Goal: Task Accomplishment & Management: Use online tool/utility

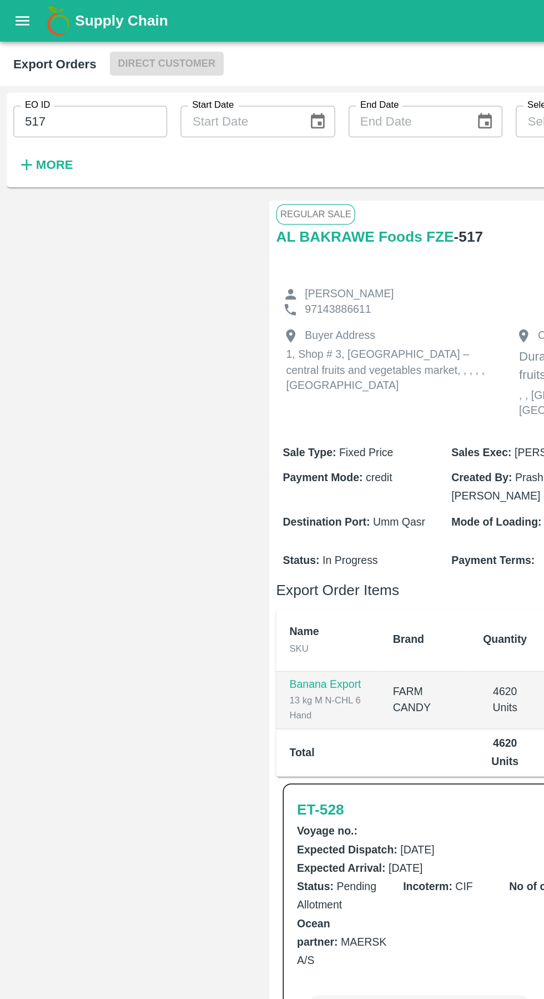
click at [27, 19] on div "Supply Chain" at bounding box center [272, 14] width 544 height 28
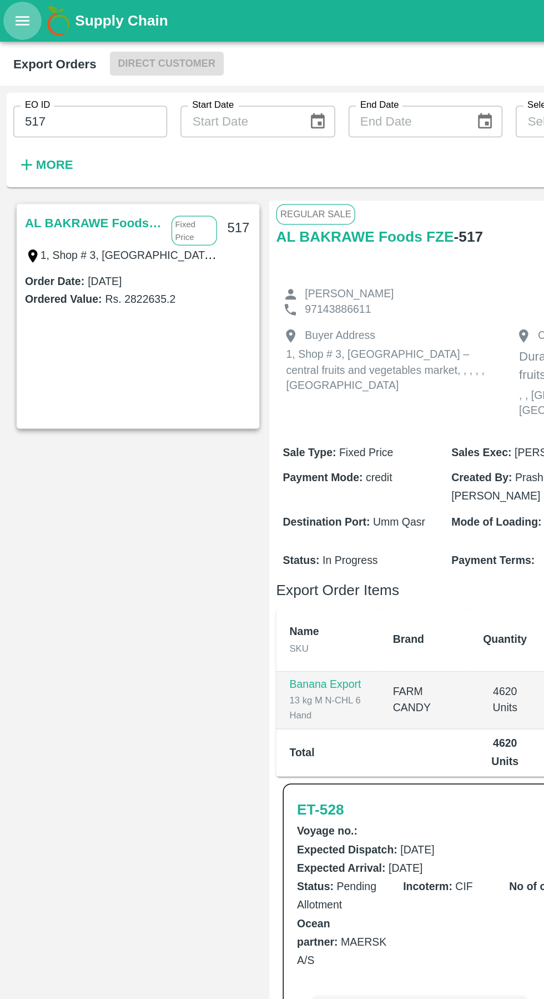
click at [24, 14] on button "open drawer" at bounding box center [15, 14] width 26 height 26
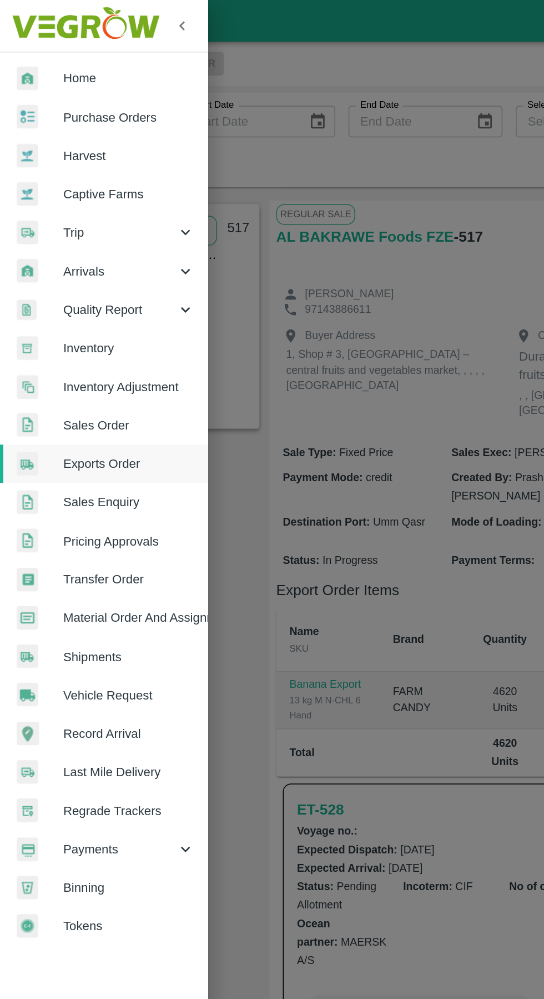
click at [58, 179] on span "Arrivals" at bounding box center [80, 181] width 76 height 12
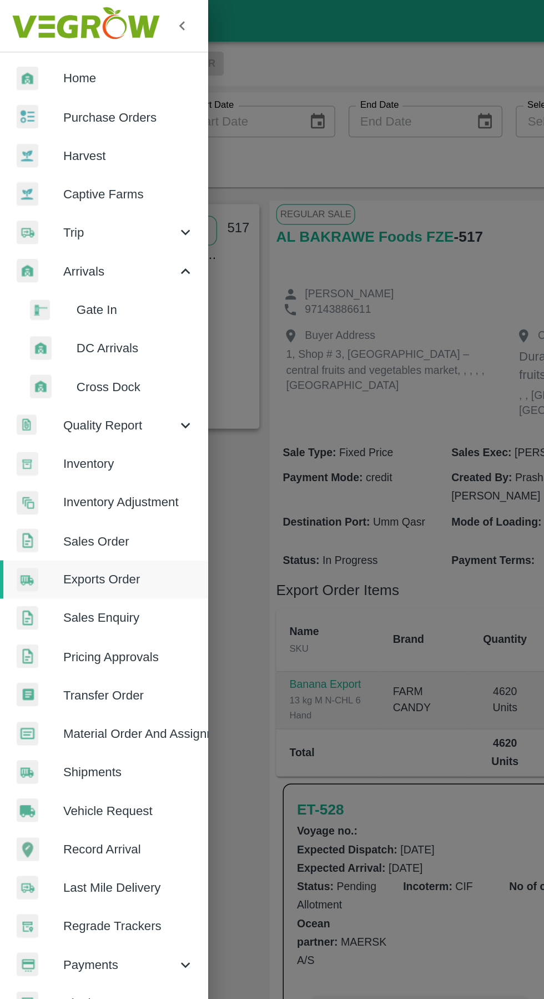
click at [73, 229] on span "DC Arrivals" at bounding box center [90, 232] width 79 height 12
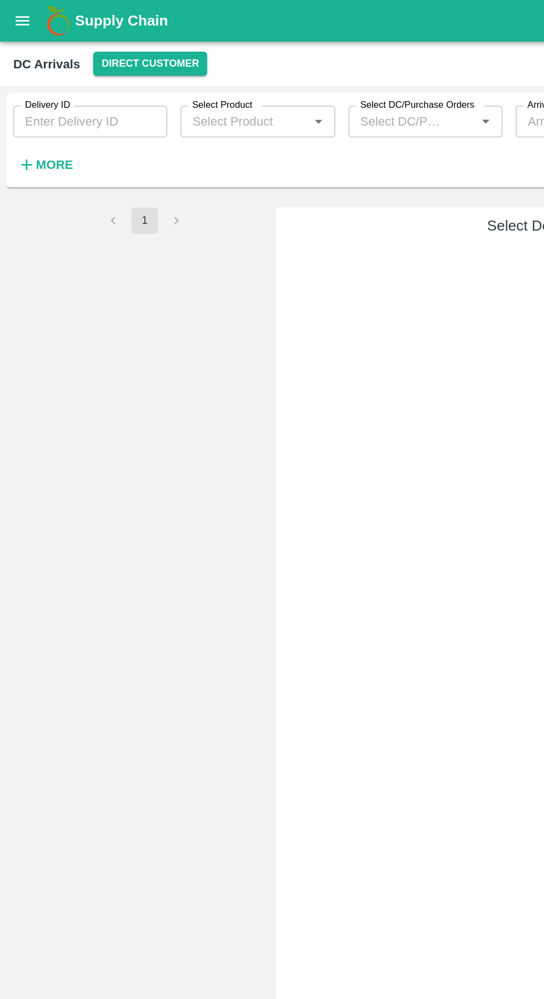
click at [18, 15] on icon "open drawer" at bounding box center [15, 14] width 12 height 12
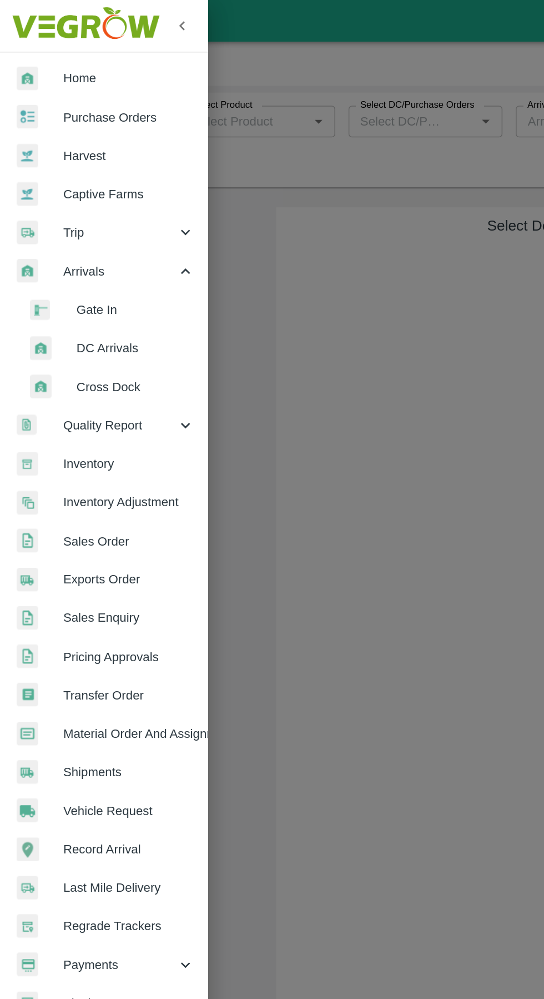
click at [63, 312] on span "Inventory" at bounding box center [86, 309] width 88 height 12
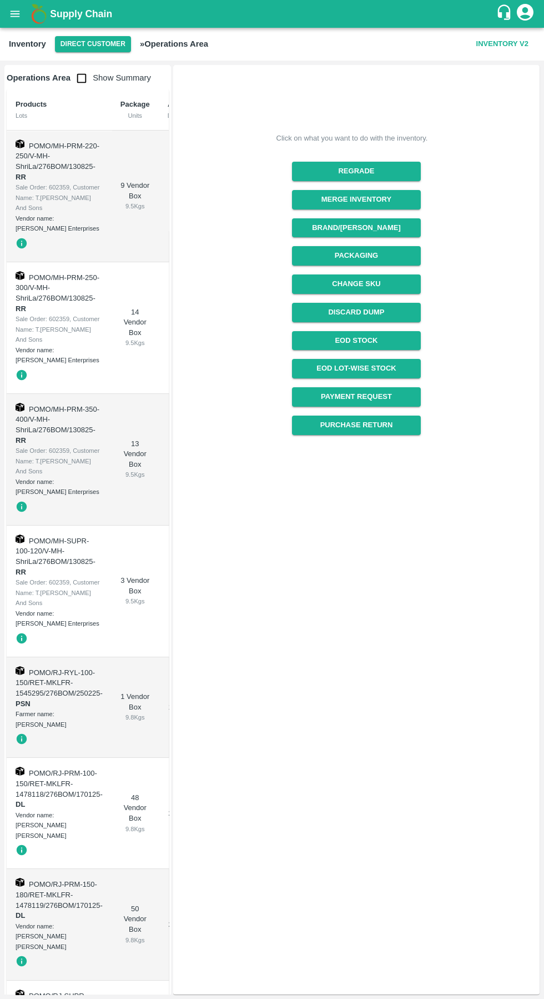
click at [81, 46] on button "Direct Customer" at bounding box center [93, 44] width 76 height 16
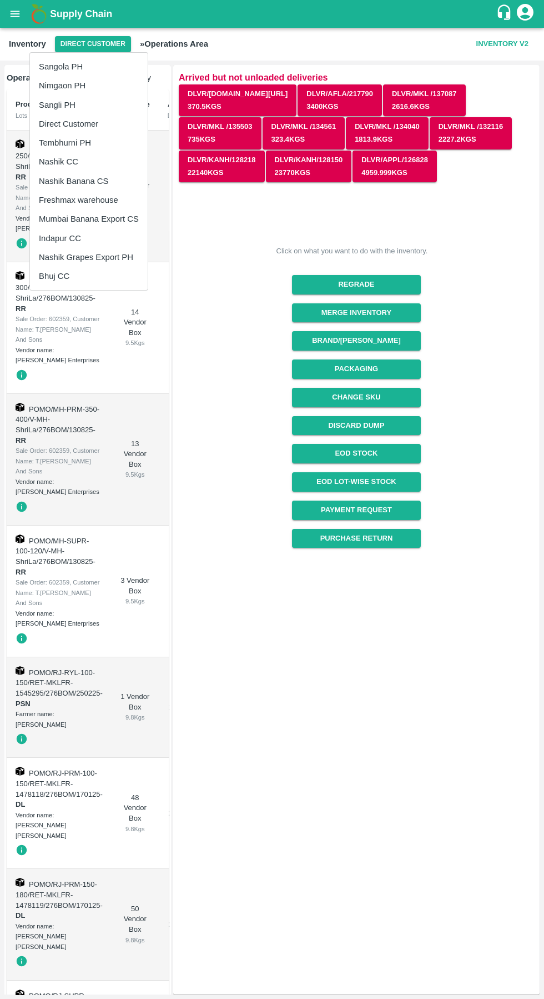
click at [67, 146] on li "Tembhurni PH" at bounding box center [89, 142] width 118 height 19
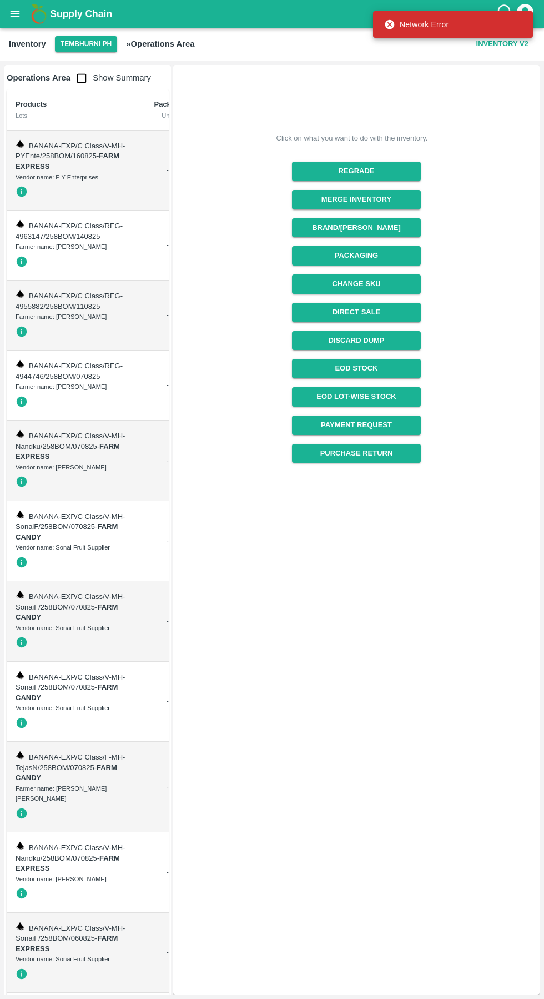
click at [83, 81] on input "checkbox" at bounding box center [82, 78] width 22 height 22
checkbox input "true"
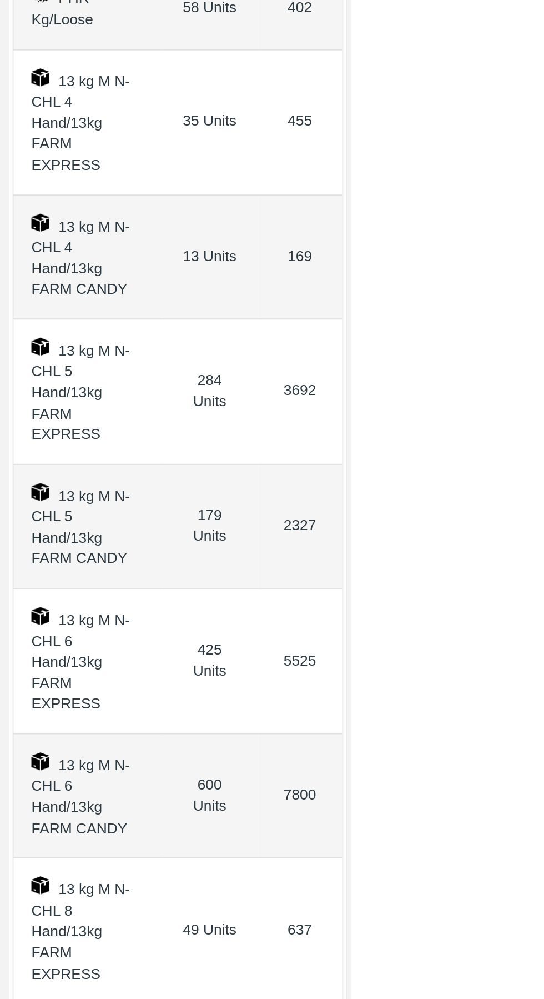
click at [54, 460] on td "13 kg M N-CHL 5 Hand/13kg FARM CANDY" at bounding box center [43, 490] width 73 height 61
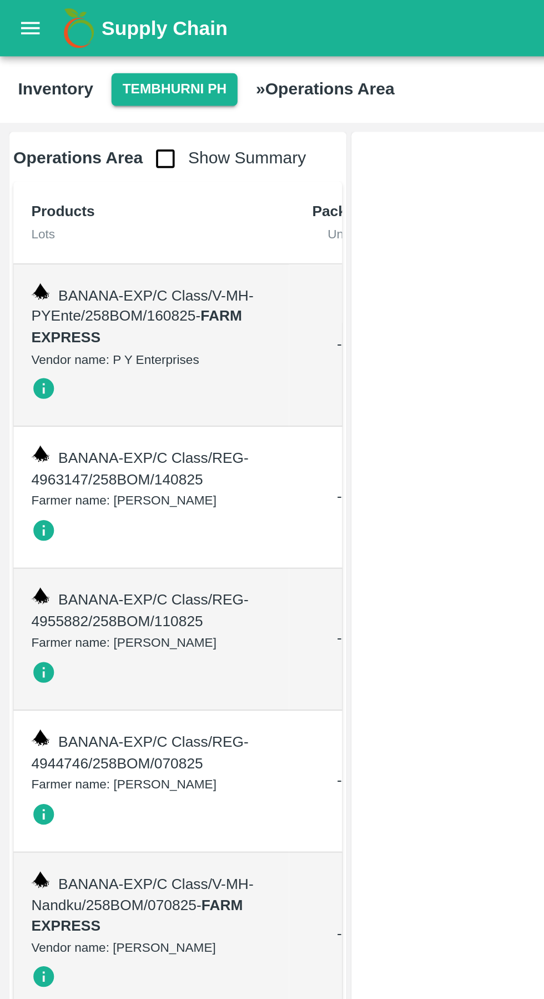
click at [77, 83] on input "checkbox" at bounding box center [82, 78] width 22 height 22
checkbox input "true"
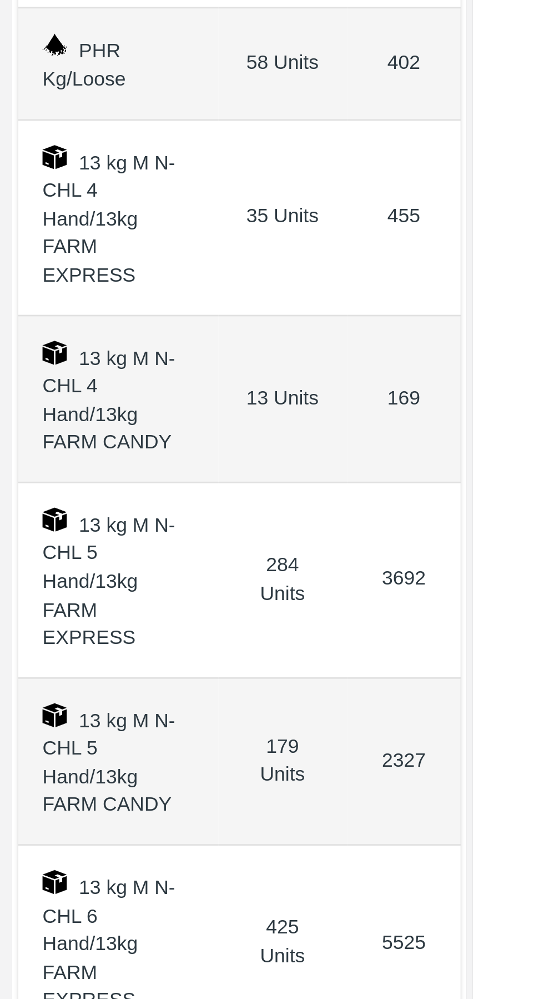
scroll to position [20, 0]
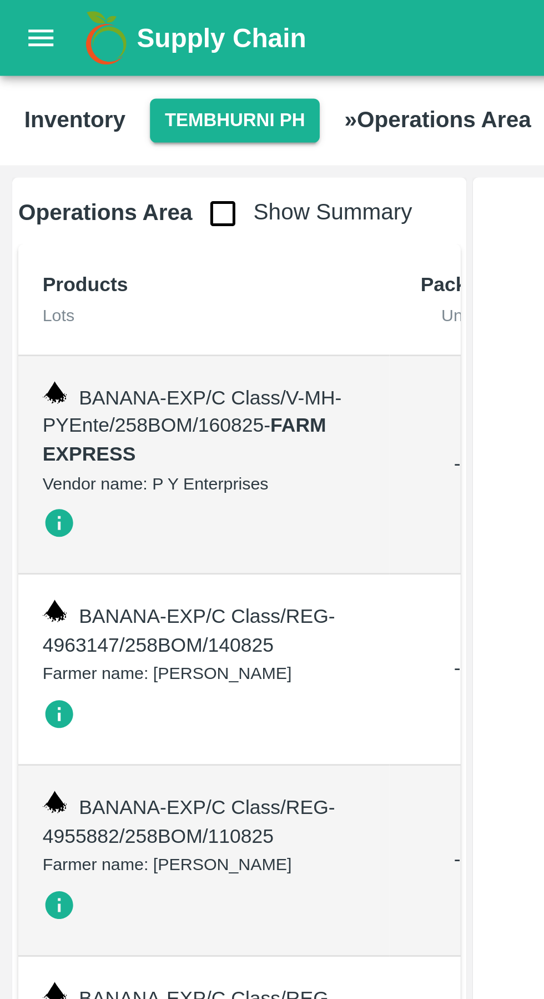
click at [75, 77] on input "checkbox" at bounding box center [82, 78] width 22 height 22
checkbox input "true"
click at [76, 81] on input "checkbox" at bounding box center [82, 78] width 22 height 22
checkbox input "true"
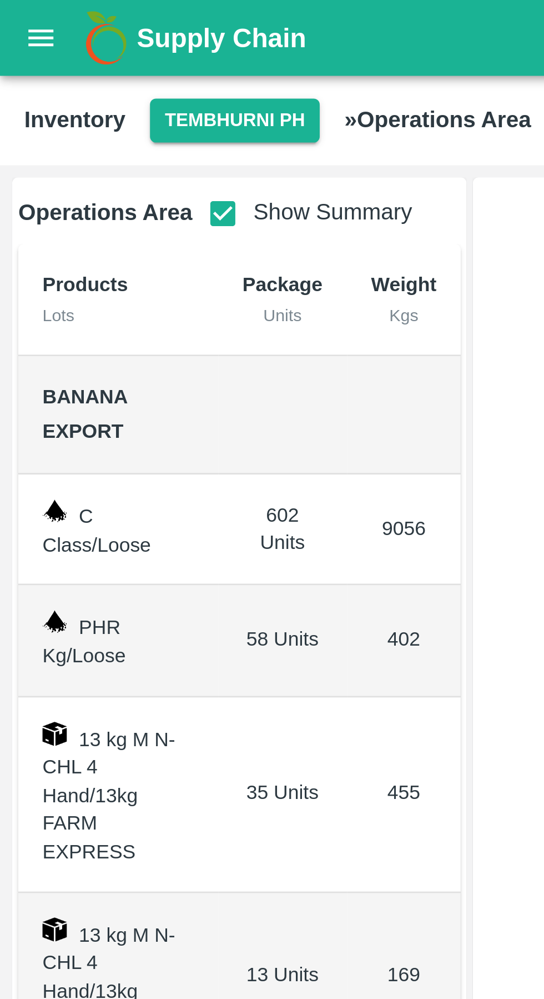
scroll to position [20, 0]
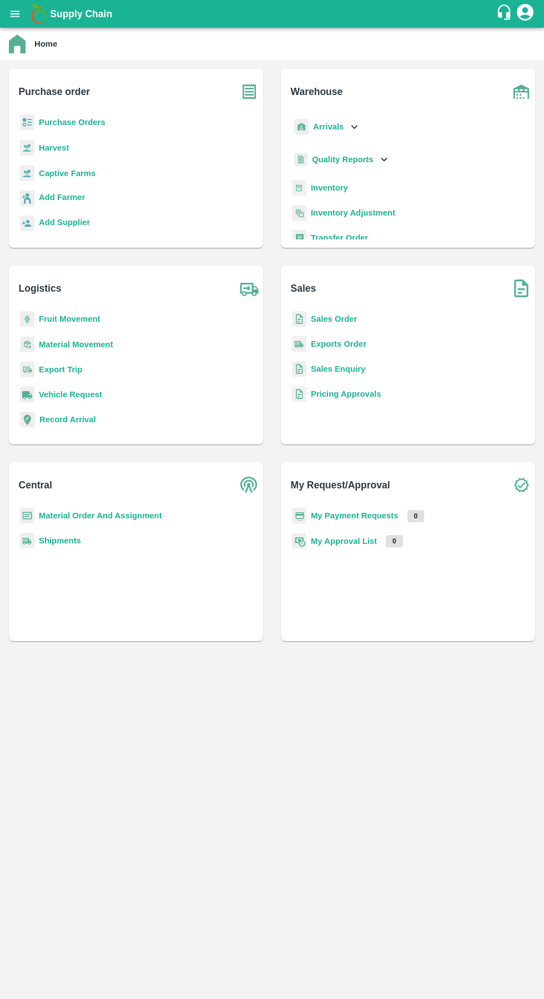
click at [339, 138] on div "Arrivals" at bounding box center [326, 126] width 69 height 25
click at [348, 178] on span "DC Arrivals" at bounding box center [342, 178] width 41 height 12
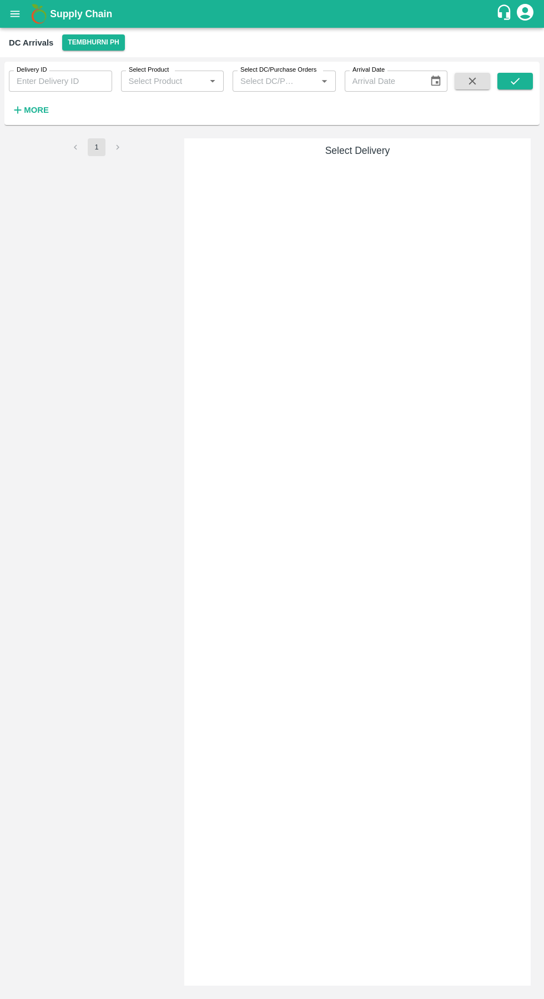
click at [79, 42] on button "Tembhurni PH" at bounding box center [93, 42] width 62 height 16
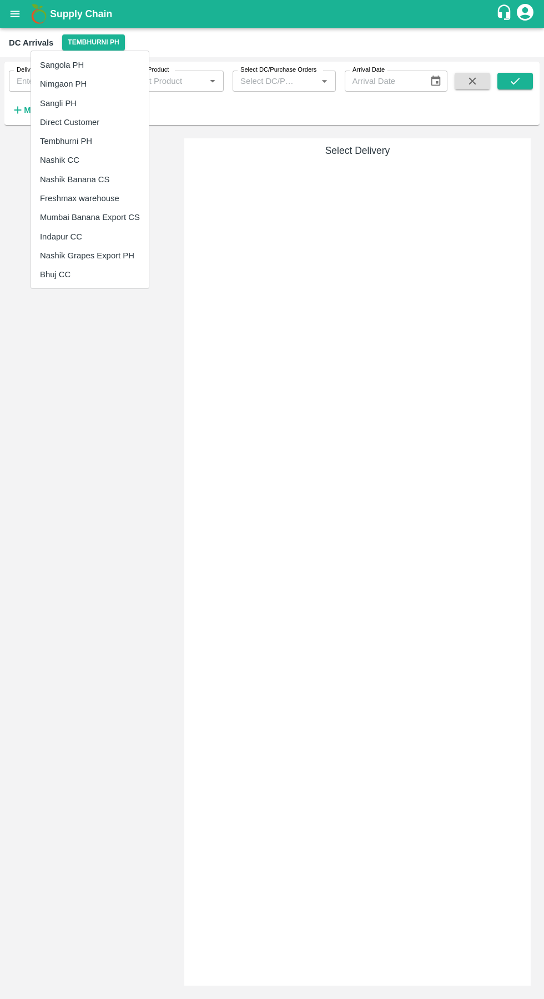
click at [379, 410] on div at bounding box center [272, 499] width 544 height 999
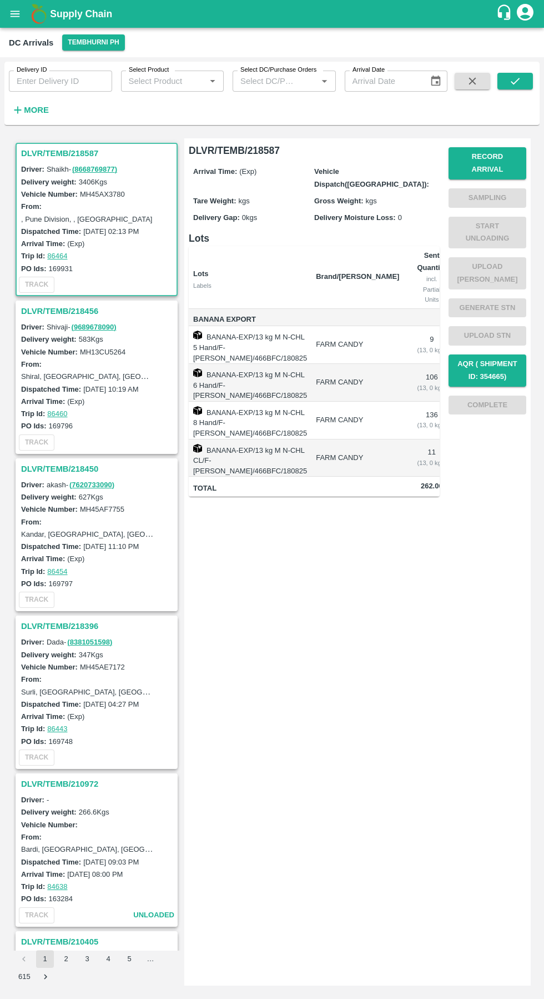
click at [41, 110] on strong "More" at bounding box center [36, 110] width 25 height 9
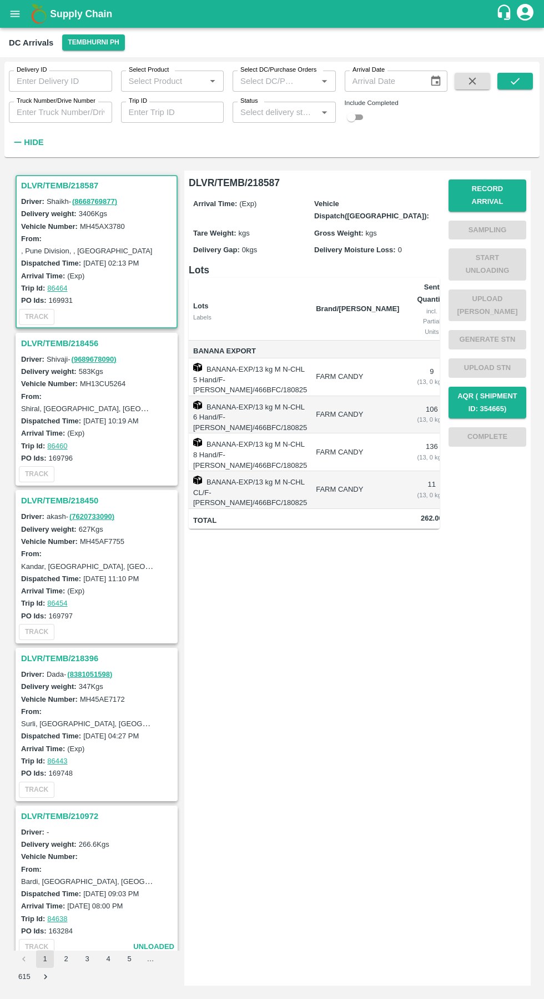
click at [360, 115] on input "checkbox" at bounding box center [352, 117] width 40 height 13
checkbox input "true"
click at [511, 81] on icon "submit" at bounding box center [515, 81] width 12 height 12
click at [71, 500] on h3 "DLVR/TEMB/218450" at bounding box center [98, 500] width 154 height 14
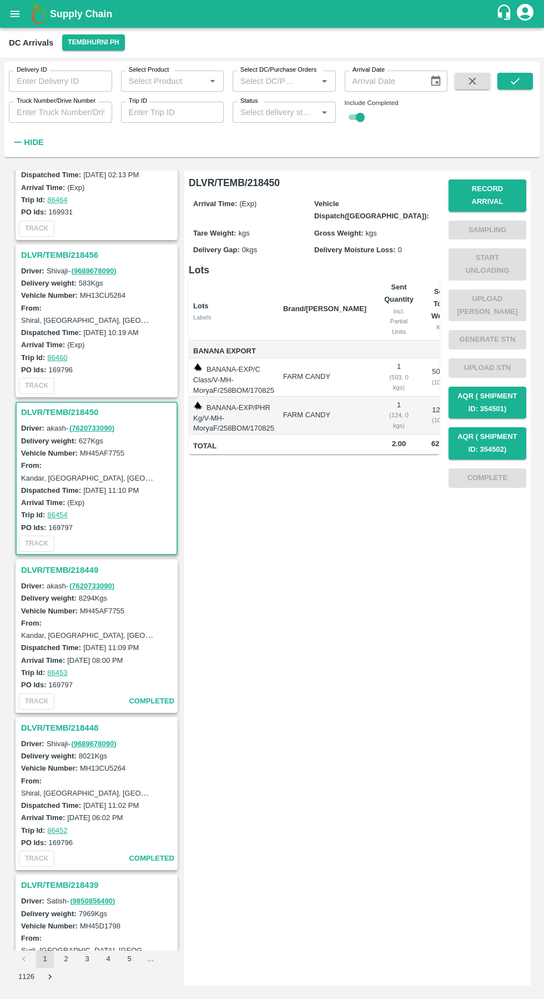
scroll to position [50, 0]
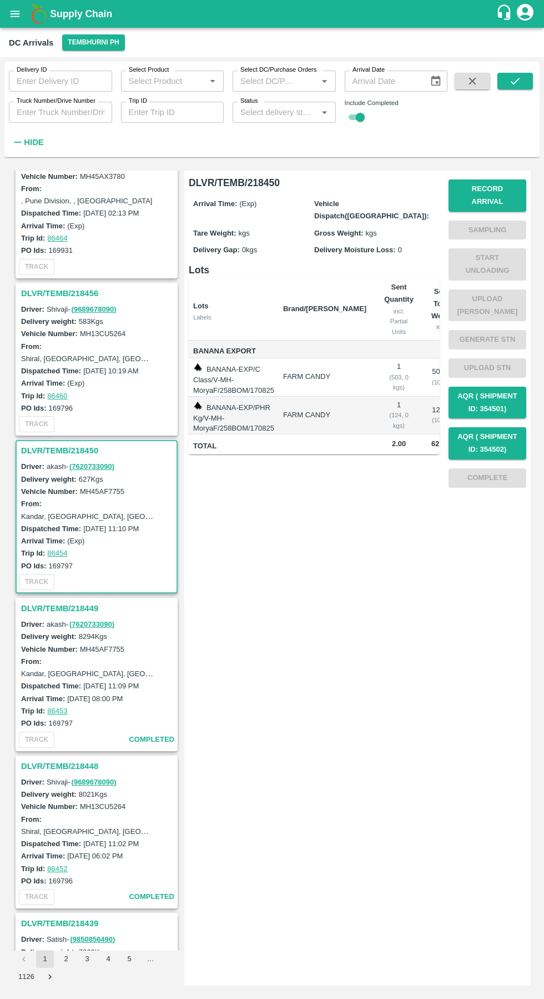
click at [79, 291] on h3 "DLVR/TEMB/218456" at bounding box center [98, 293] width 154 height 14
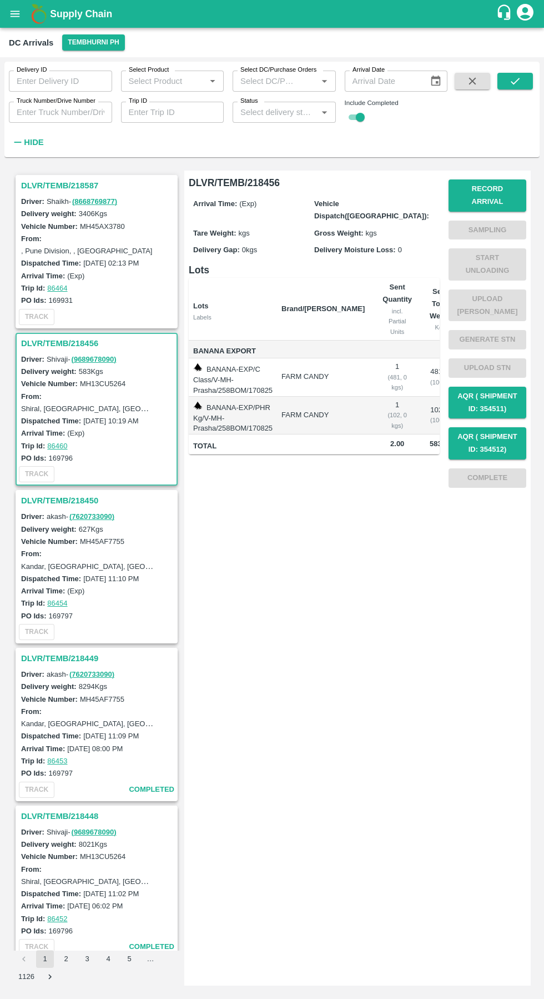
click at [65, 188] on h3 "DLVR/TEMB/218587" at bounding box center [98, 185] width 154 height 14
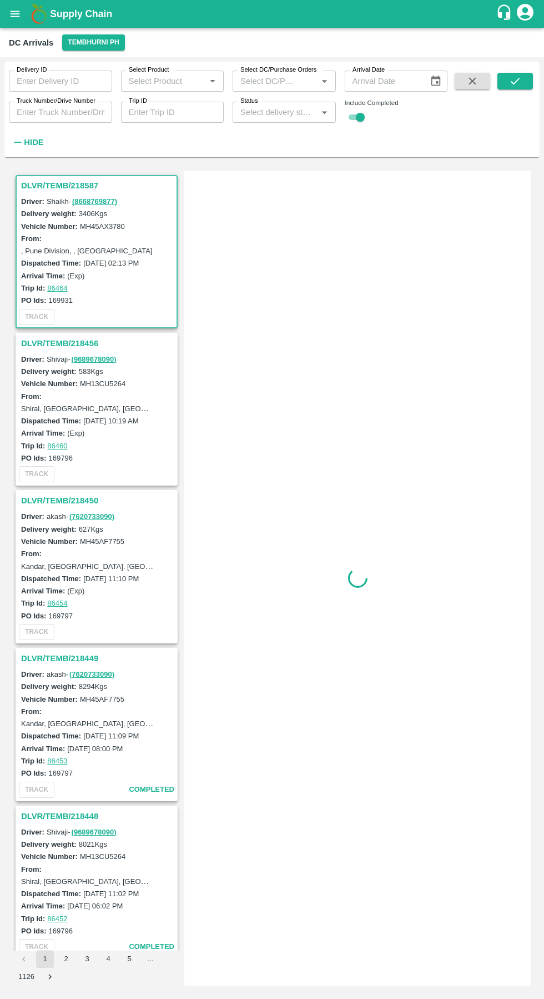
scroll to position [4, 0]
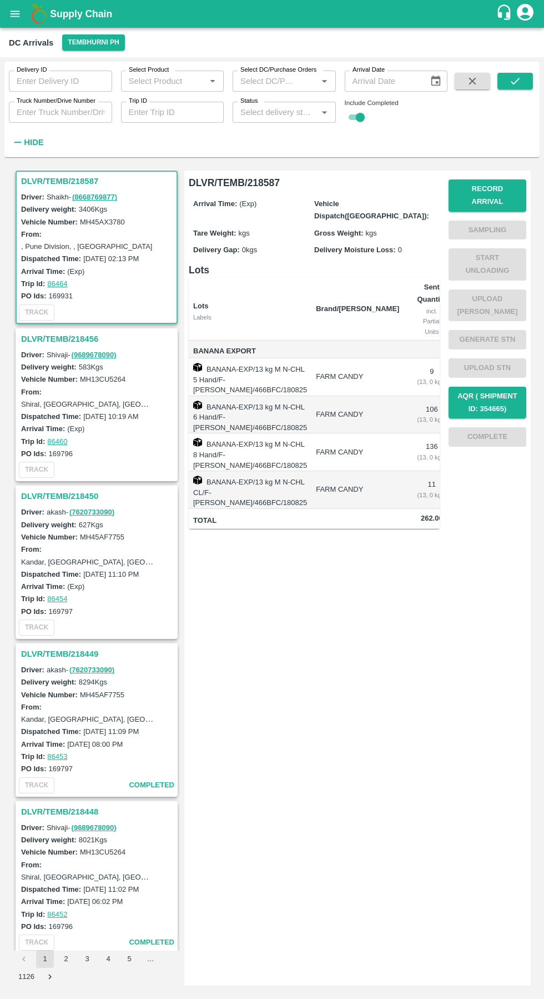
click at [72, 332] on h3 "DLVR/TEMB/218456" at bounding box center [98, 339] width 154 height 14
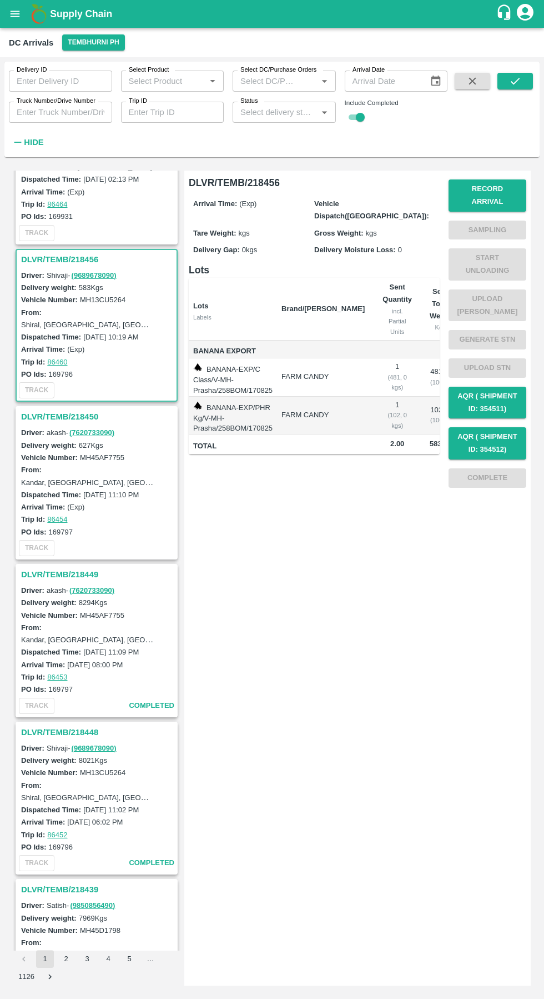
scroll to position [162, 0]
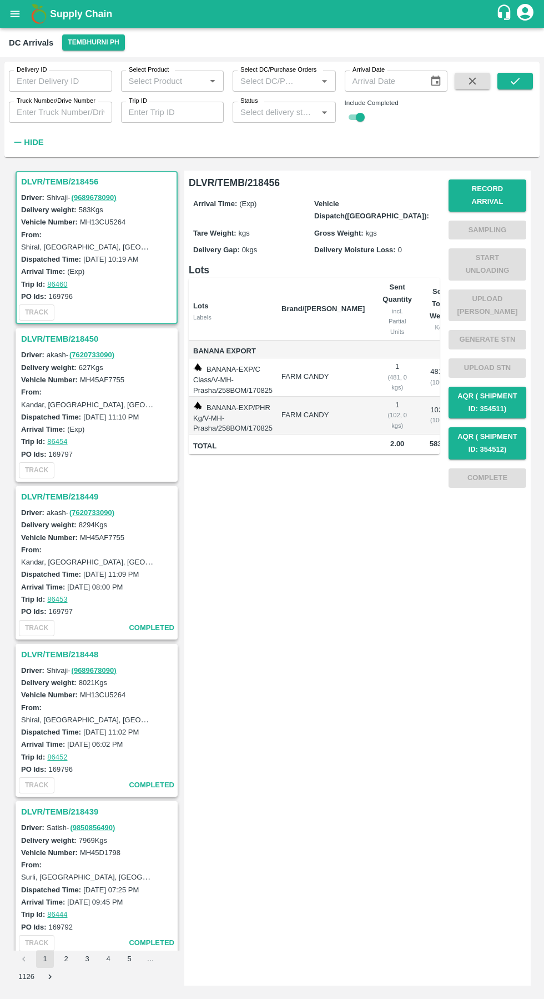
click at [73, 336] on h3 "DLVR/TEMB/218450" at bounding box center [98, 339] width 154 height 14
click at [67, 334] on h3 "DLVR/TEMB/218449" at bounding box center [98, 339] width 154 height 14
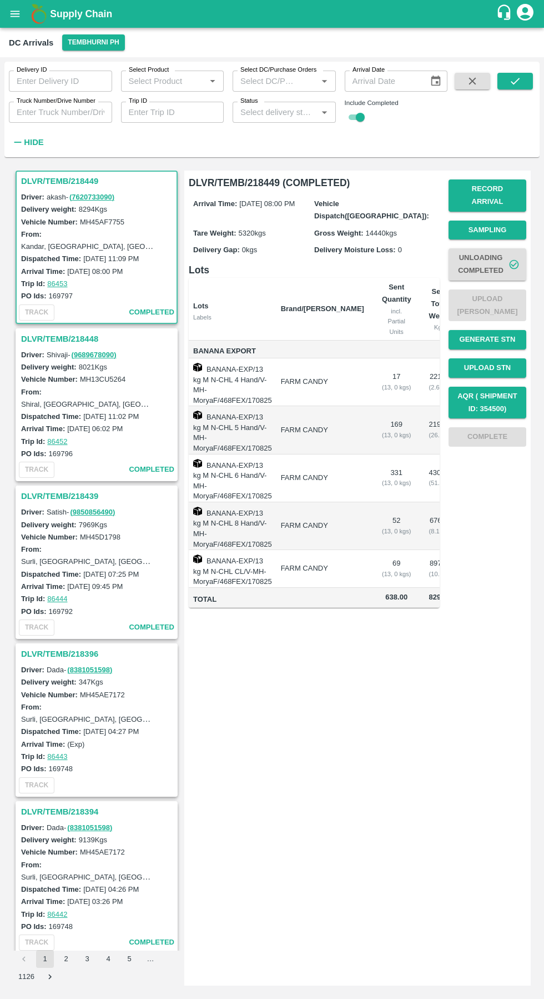
click at [70, 496] on h3 "DLVR/TEMB/218439" at bounding box center [98, 496] width 154 height 14
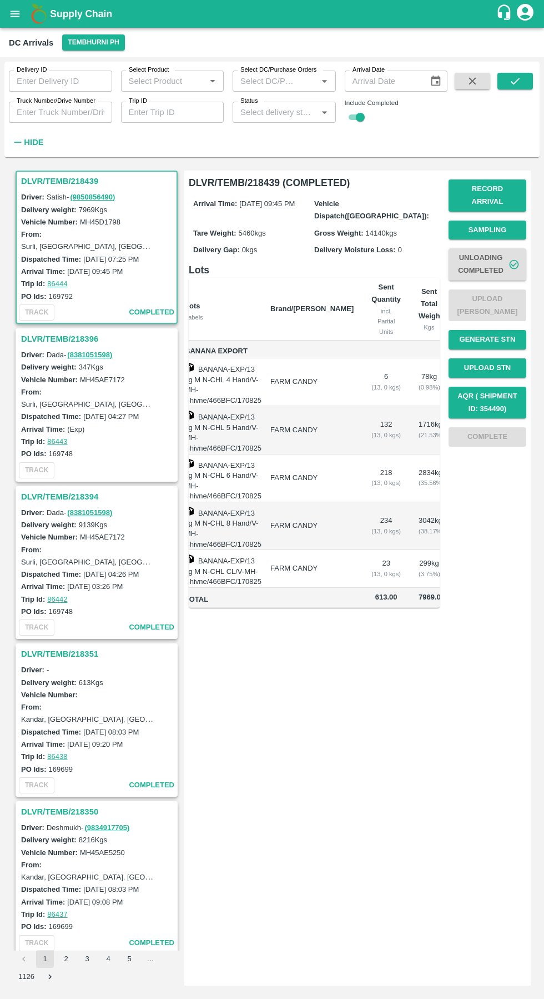
scroll to position [0, 61]
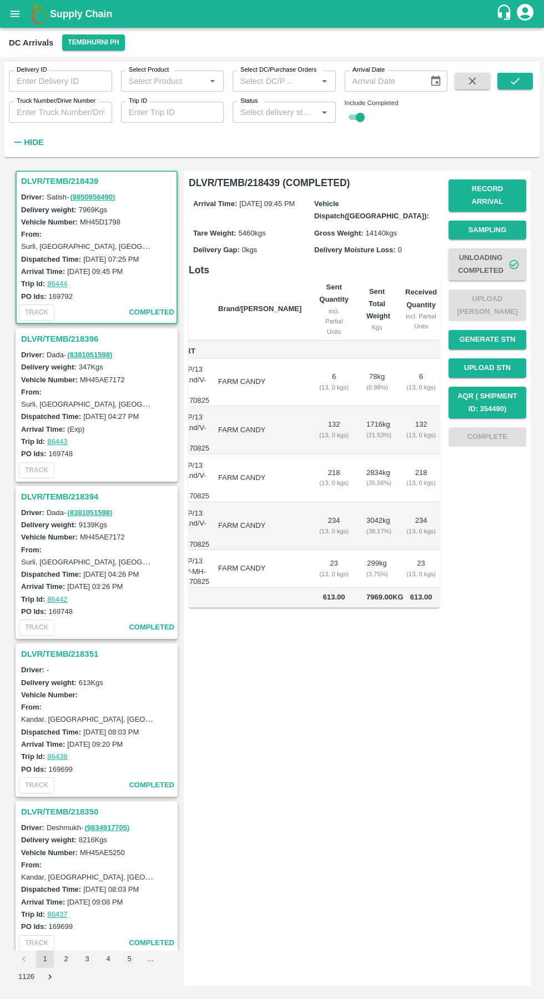
click at [77, 343] on h3 "DLVR/TEMB/218396" at bounding box center [98, 339] width 154 height 14
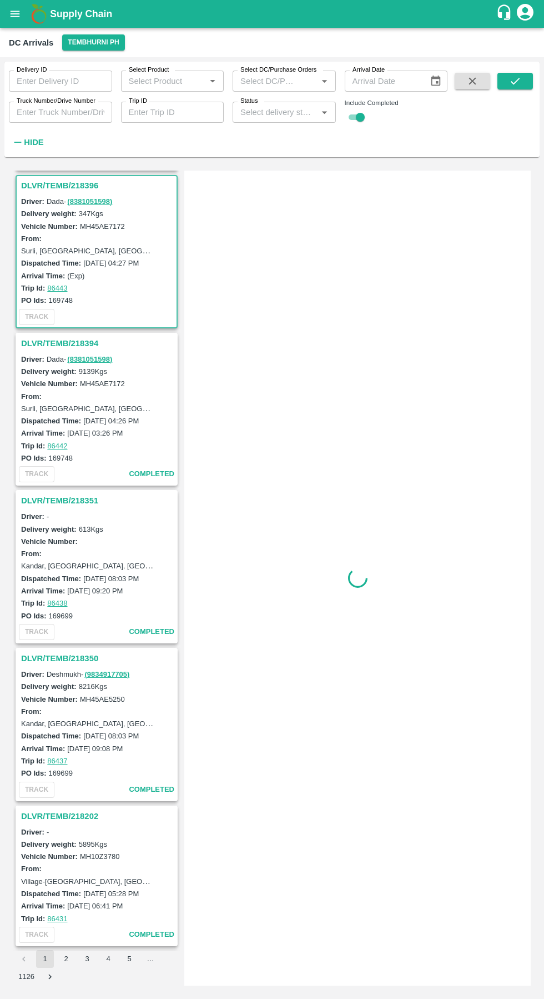
scroll to position [950, 0]
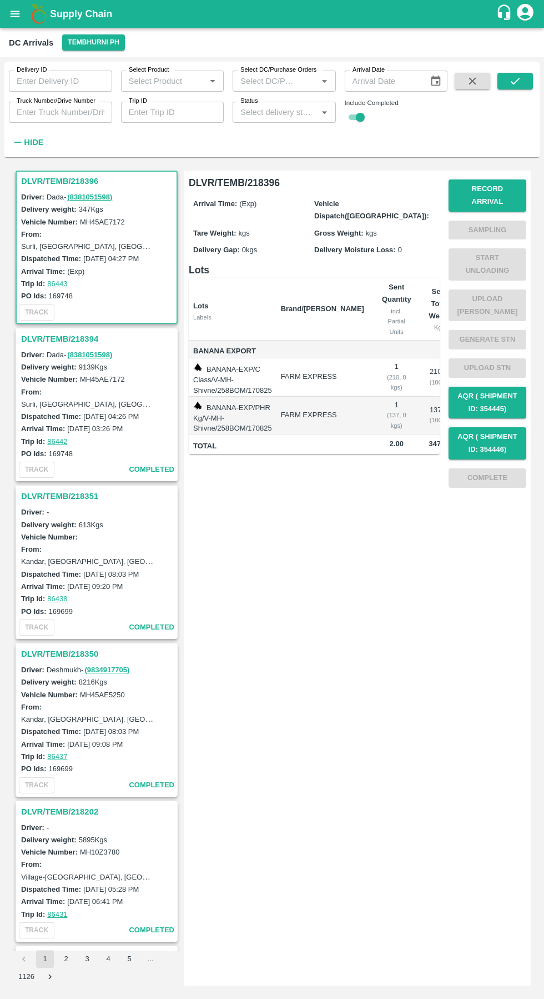
click at [77, 351] on link "( 8381051598 )" at bounding box center [89, 355] width 45 height 8
click at [71, 342] on h3 "DLVR/TEMB/218394" at bounding box center [98, 339] width 154 height 14
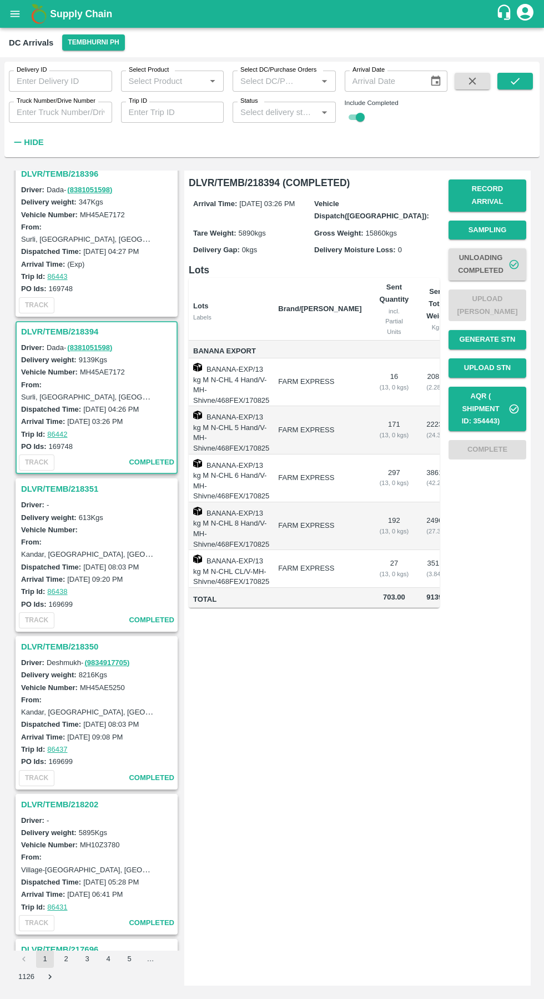
scroll to position [962, 0]
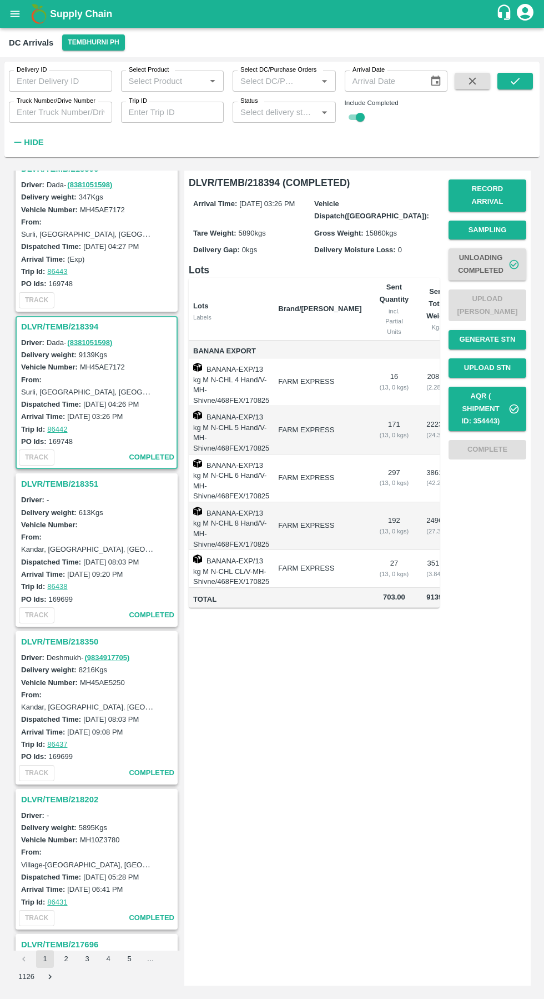
click at [78, 481] on h3 "DLVR/TEMB/218351" at bounding box center [98, 484] width 154 height 14
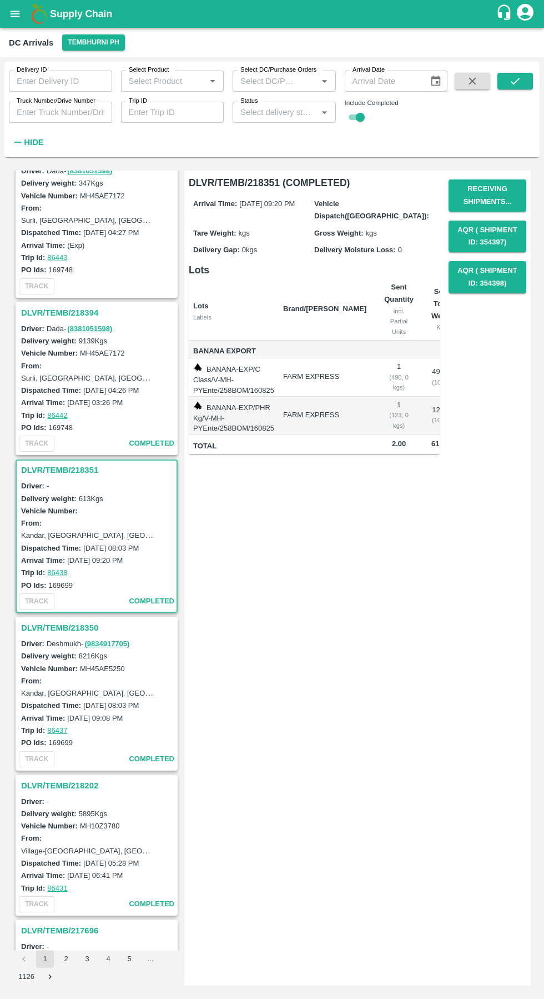
scroll to position [976, 0]
click at [69, 310] on h3 "DLVR/TEMB/218394" at bounding box center [98, 313] width 154 height 14
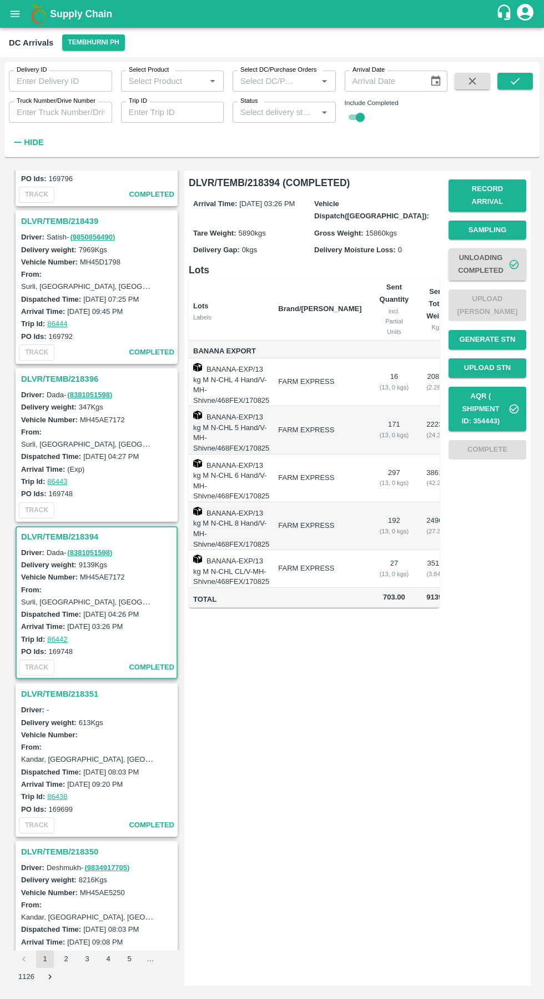
scroll to position [752, 0]
click at [71, 377] on h3 "DLVR/TEMB/218396" at bounding box center [98, 379] width 154 height 14
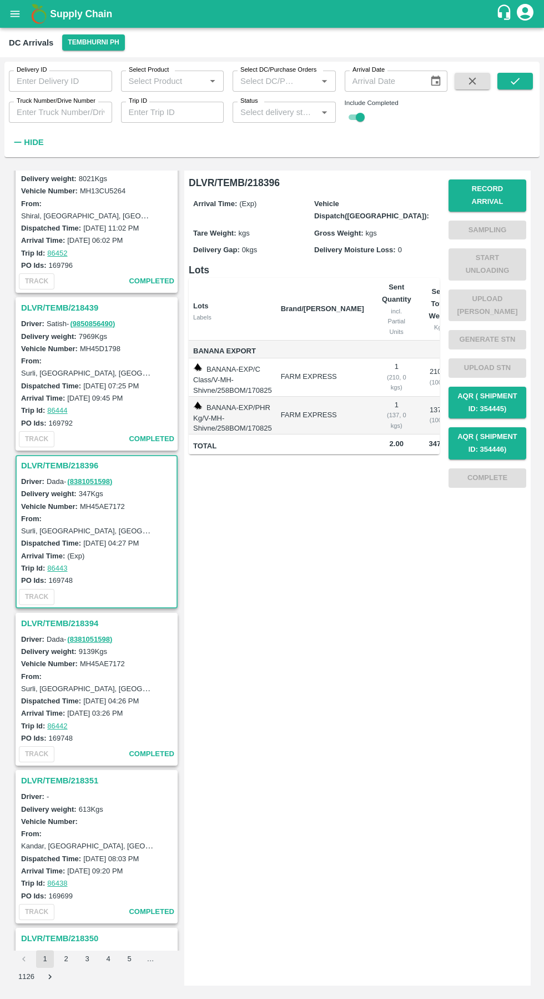
scroll to position [661, 0]
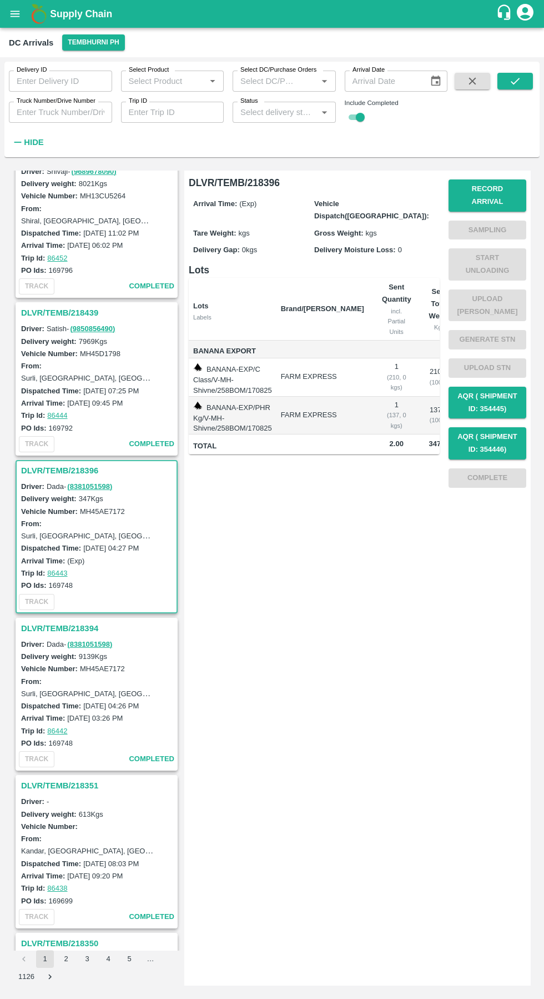
click at [71, 318] on h3 "DLVR/TEMB/218439" at bounding box center [98, 313] width 154 height 14
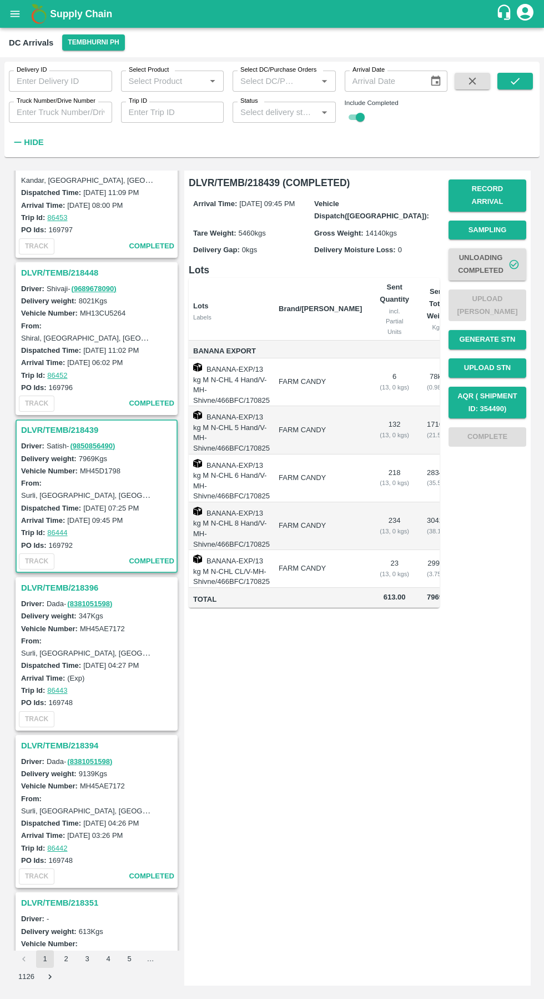
scroll to position [541, 0]
click at [72, 276] on h3 "DLVR/TEMB/218448" at bounding box center [98, 275] width 154 height 14
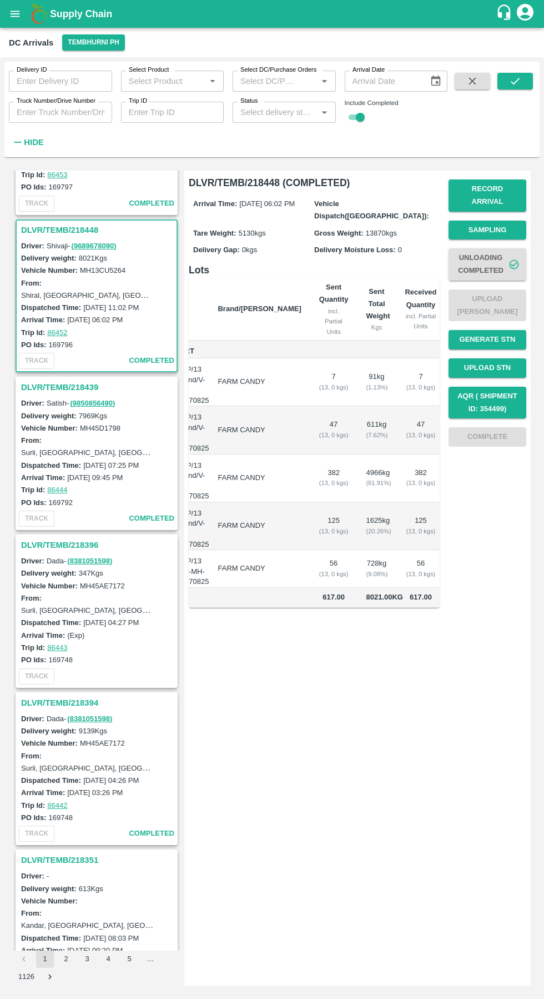
scroll to position [617, 0]
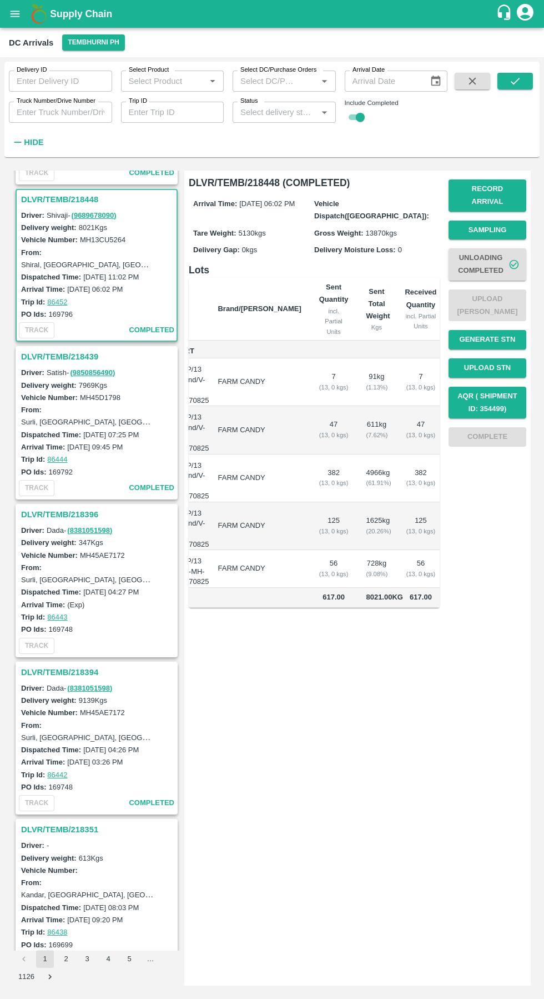
click at [70, 357] on h3 "DLVR/TEMB/218439" at bounding box center [98, 356] width 154 height 14
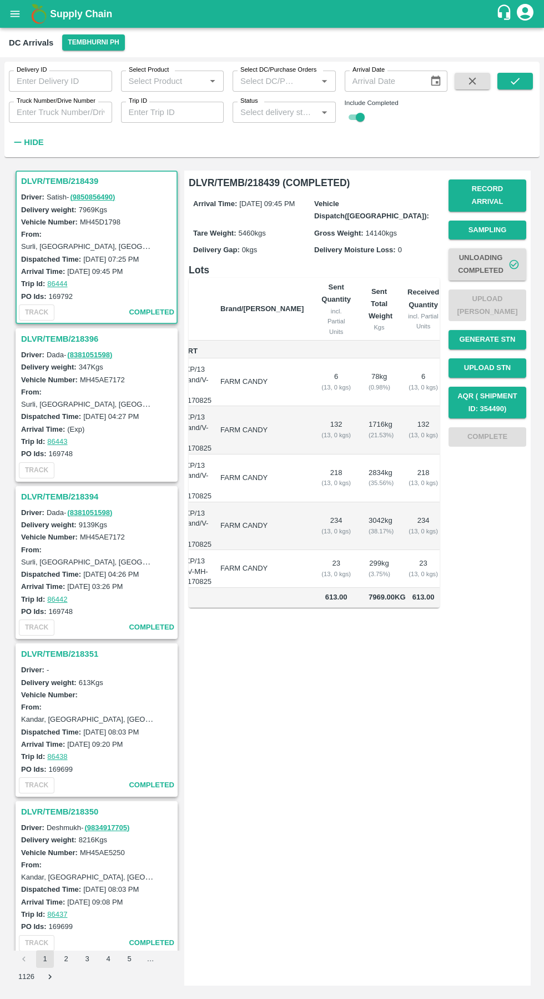
scroll to position [0, 61]
click at [67, 354] on link "( 8381051598 )" at bounding box center [89, 355] width 45 height 8
click at [61, 334] on h3 "DLVR/TEMB/218396" at bounding box center [98, 339] width 154 height 14
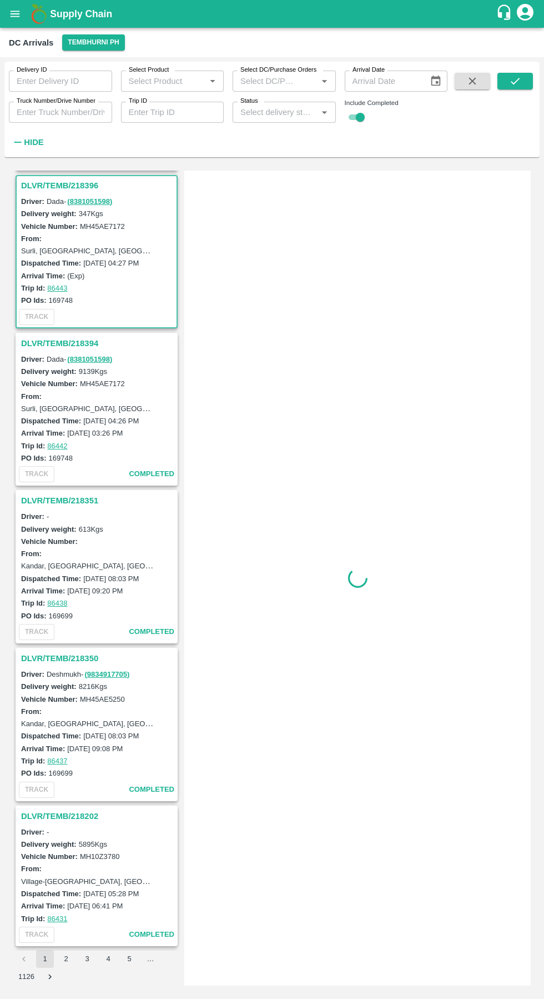
scroll to position [950, 0]
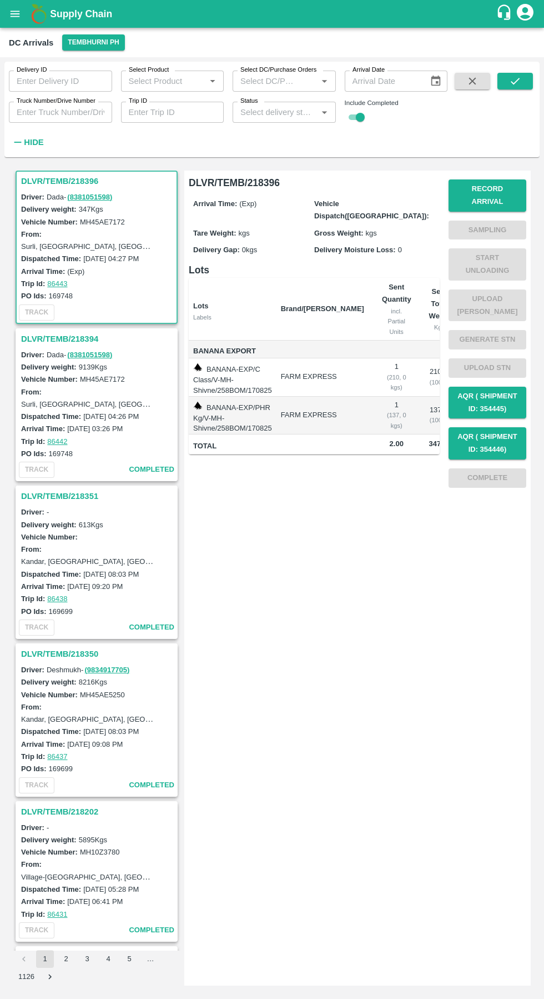
click at [79, 496] on h3 "DLVR/TEMB/218351" at bounding box center [98, 496] width 154 height 14
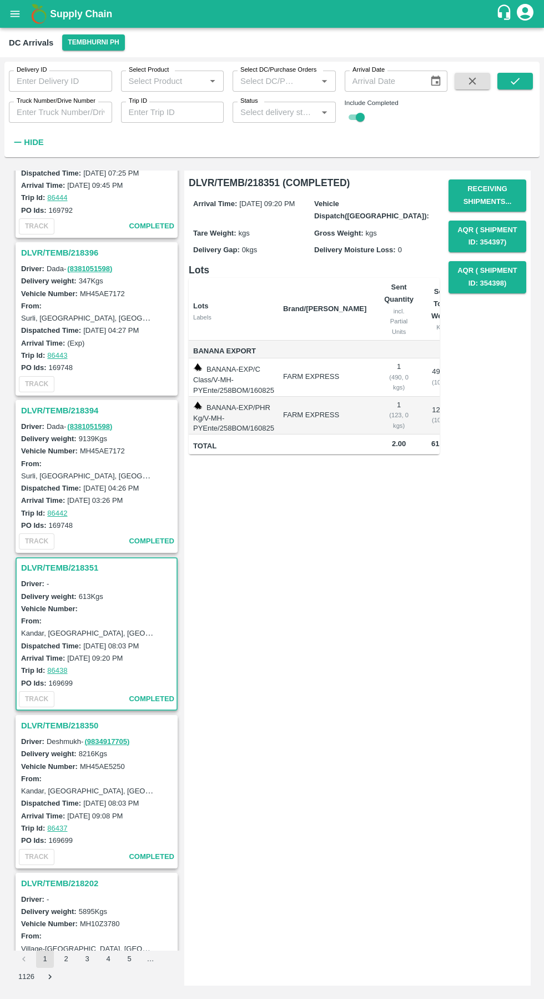
scroll to position [882, 0]
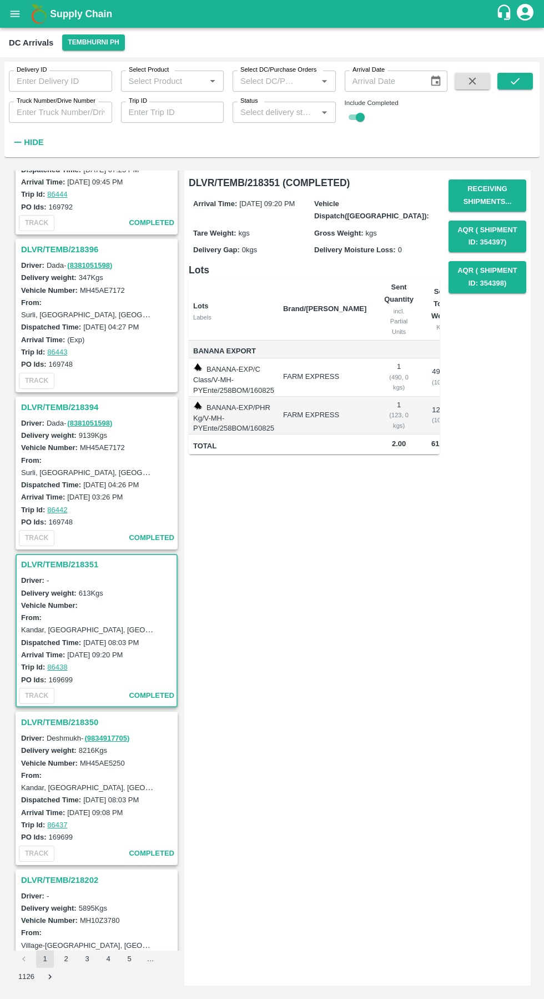
click at [68, 403] on h3 "DLVR/TEMB/218394" at bounding box center [98, 407] width 154 height 14
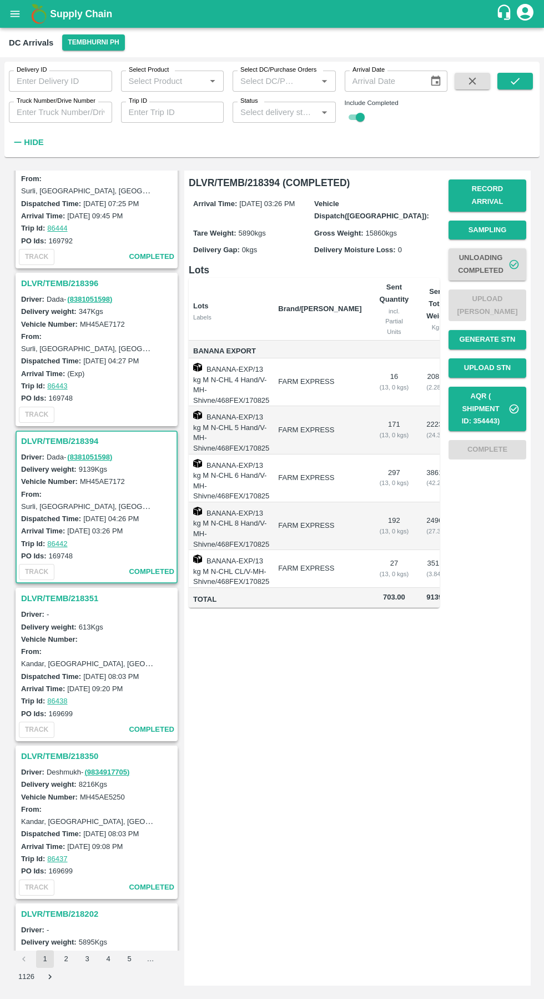
scroll to position [762, 0]
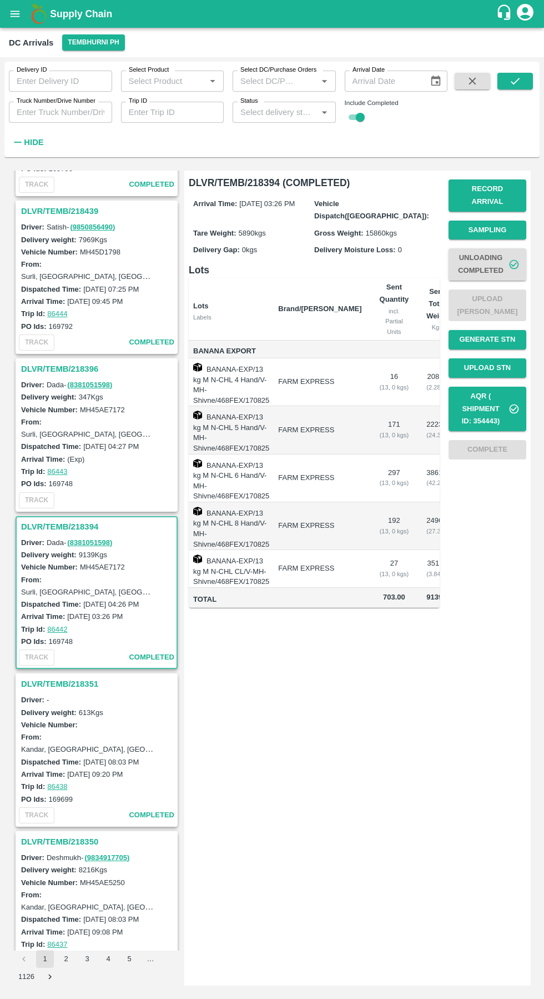
click at [73, 369] on h3 "DLVR/TEMB/218396" at bounding box center [98, 369] width 154 height 14
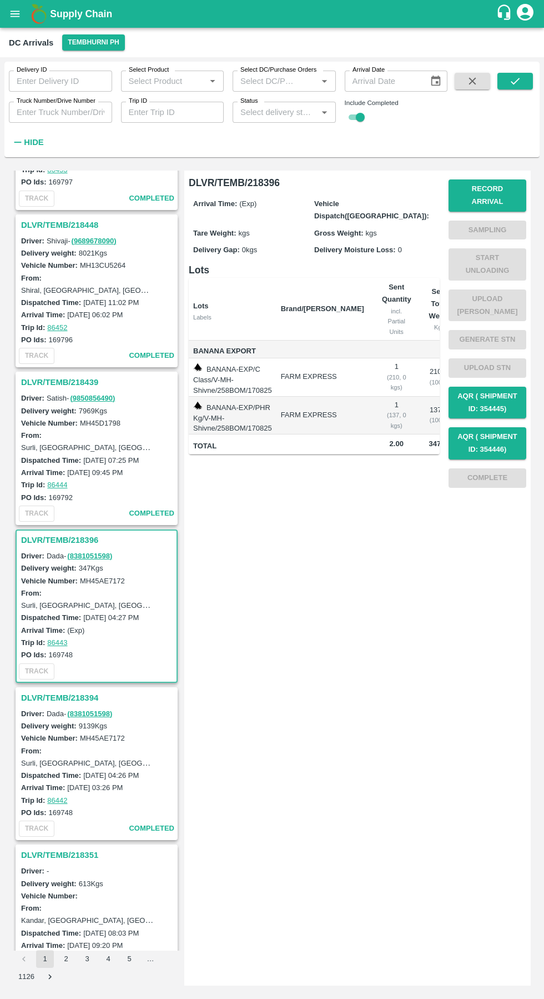
scroll to position [588, 0]
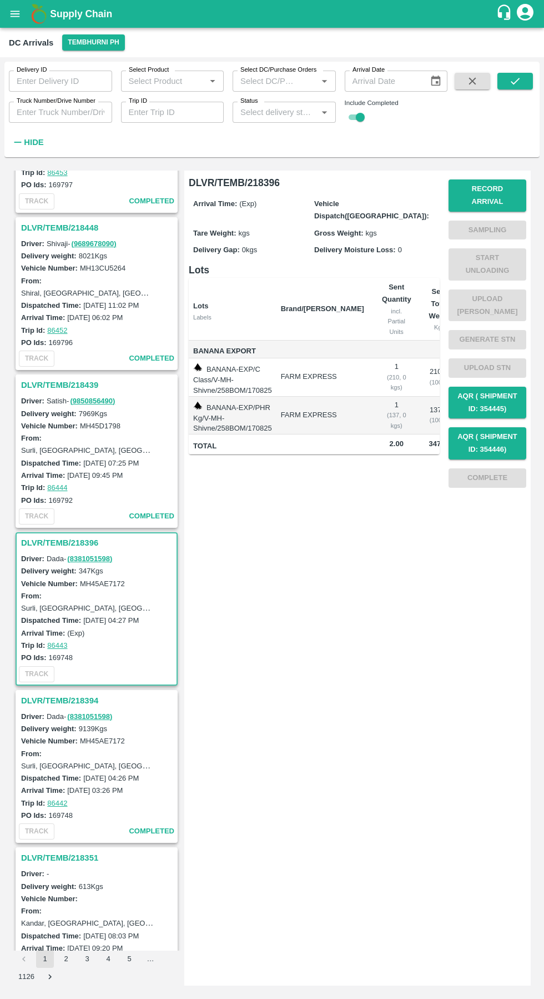
click at [74, 379] on h3 "DLVR/TEMB/218439" at bounding box center [98, 385] width 154 height 14
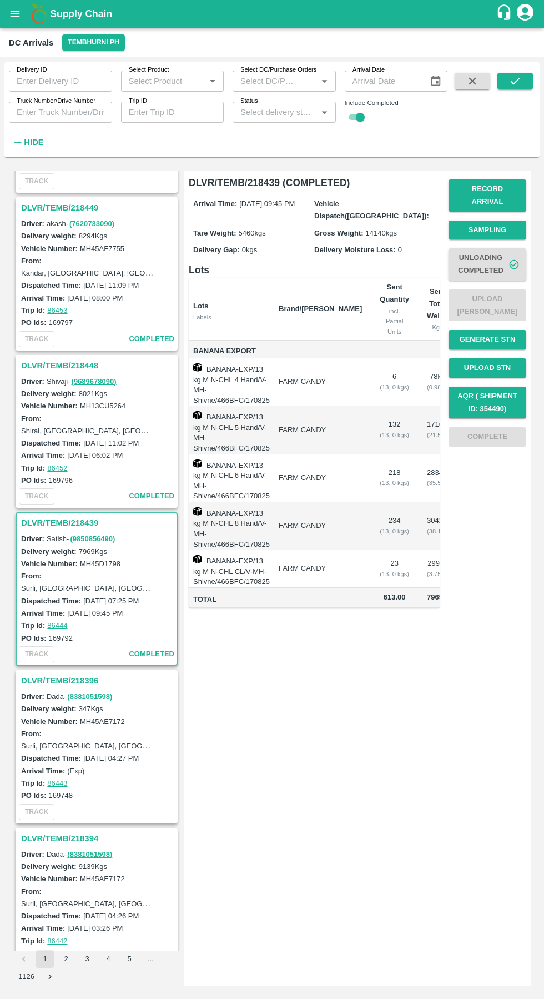
scroll to position [452, 0]
click at [68, 363] on h3 "DLVR/TEMB/218448" at bounding box center [98, 364] width 154 height 14
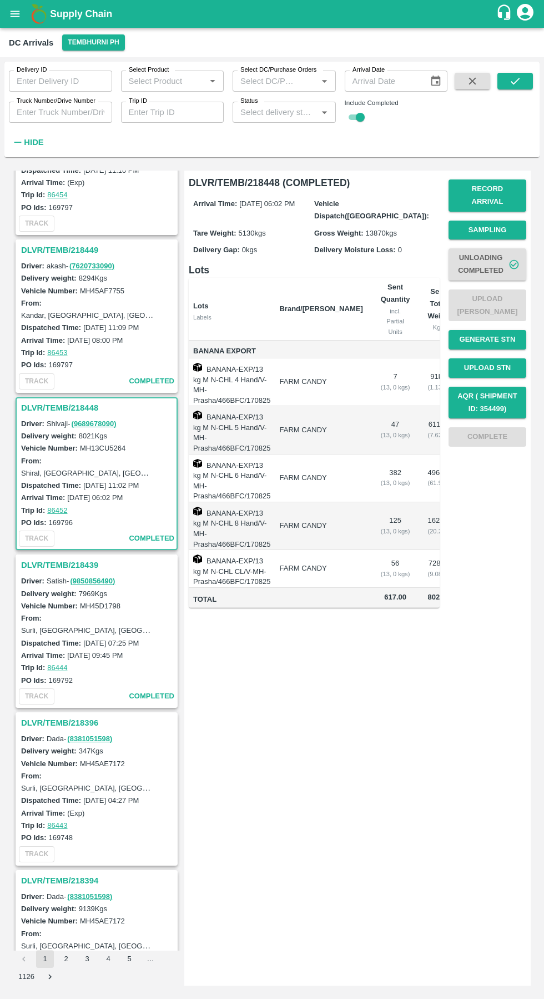
scroll to position [342, 0]
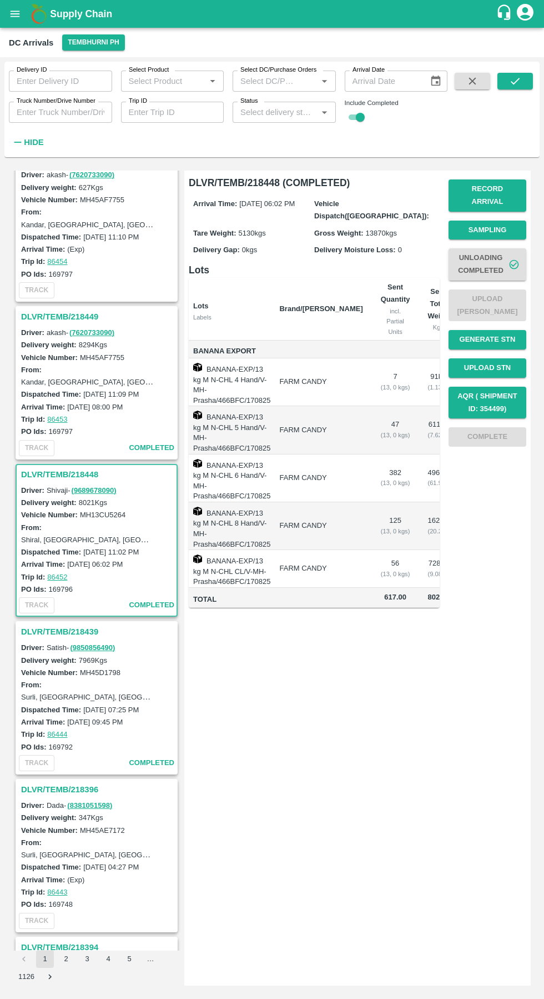
click at [67, 317] on h3 "DLVR/TEMB/218449" at bounding box center [98, 316] width 154 height 14
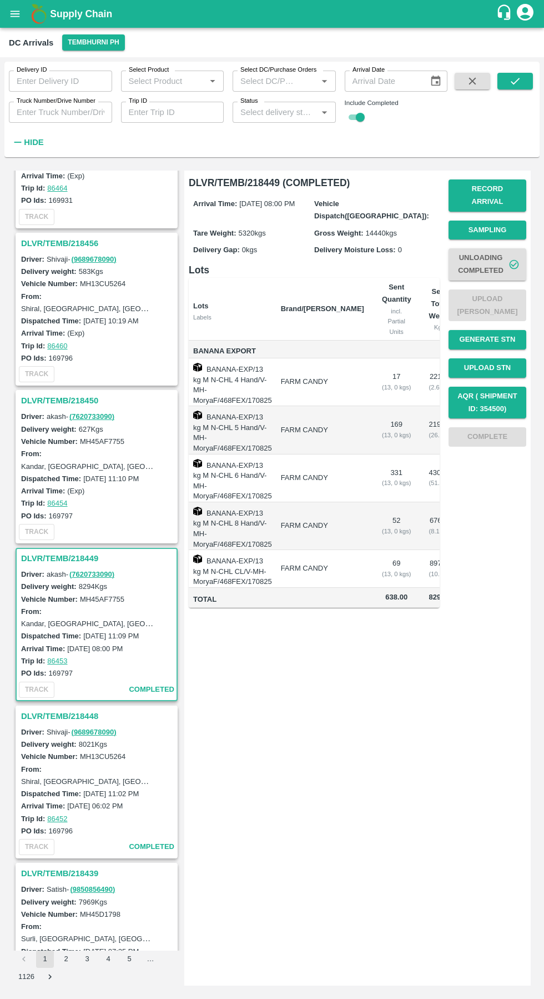
scroll to position [96, 0]
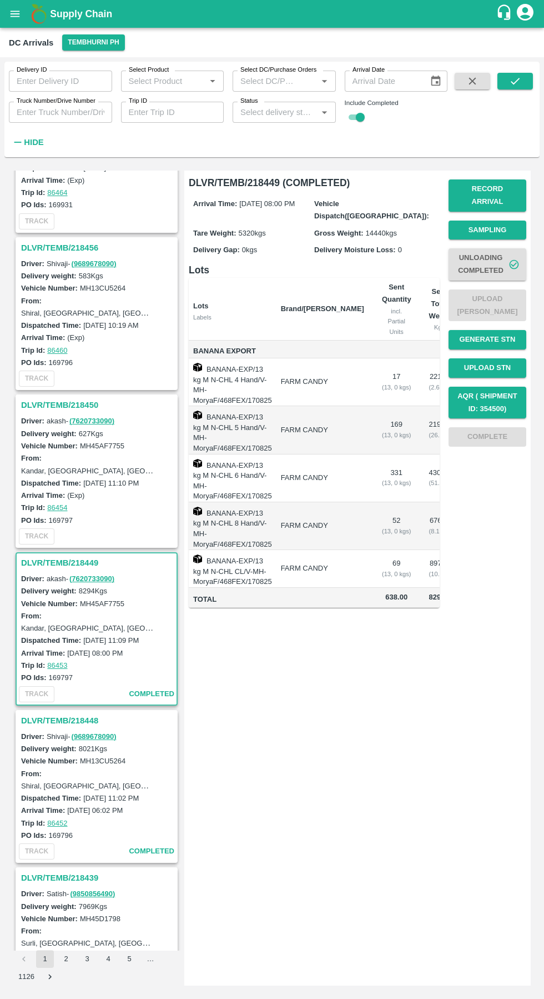
click at [73, 407] on h3 "DLVR/TEMB/218450" at bounding box center [98, 405] width 154 height 14
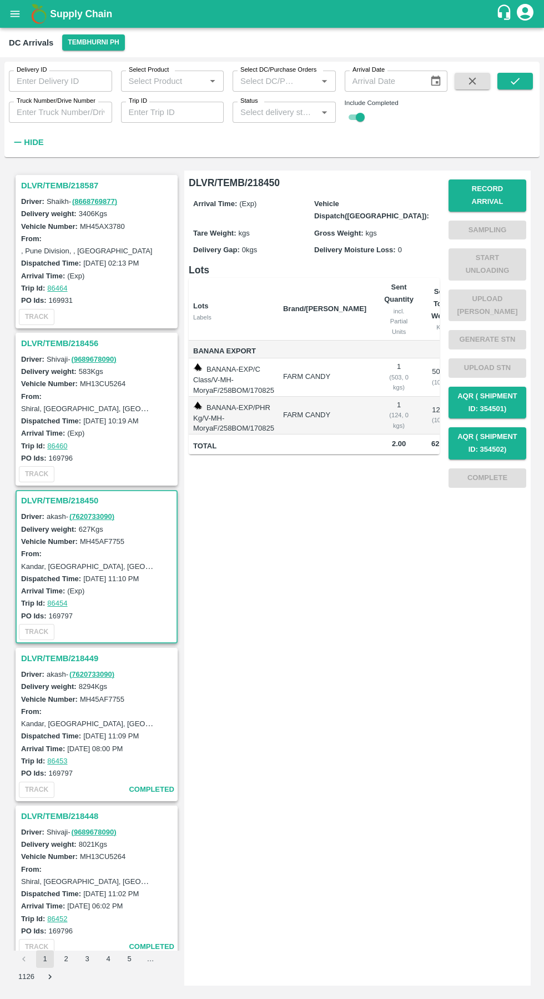
scroll to position [7, 0]
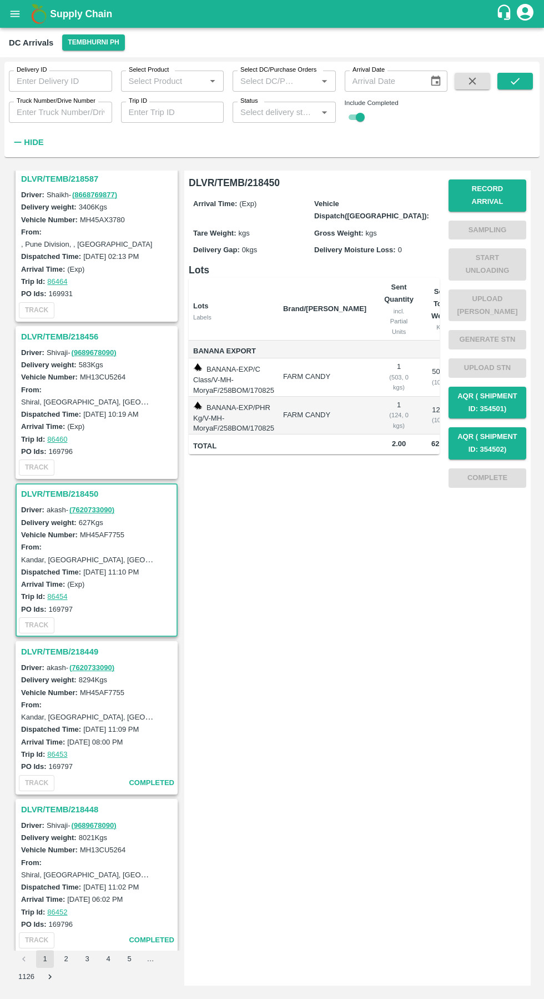
click at [68, 336] on h3 "DLVR/TEMB/218456" at bounding box center [98, 336] width 154 height 14
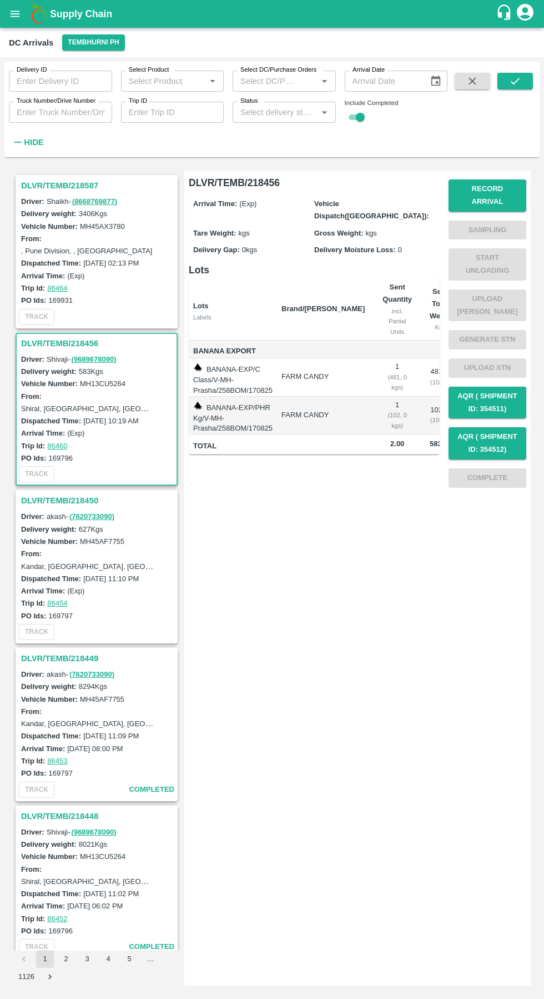
click at [18, 16] on icon "open drawer" at bounding box center [15, 14] width 12 height 12
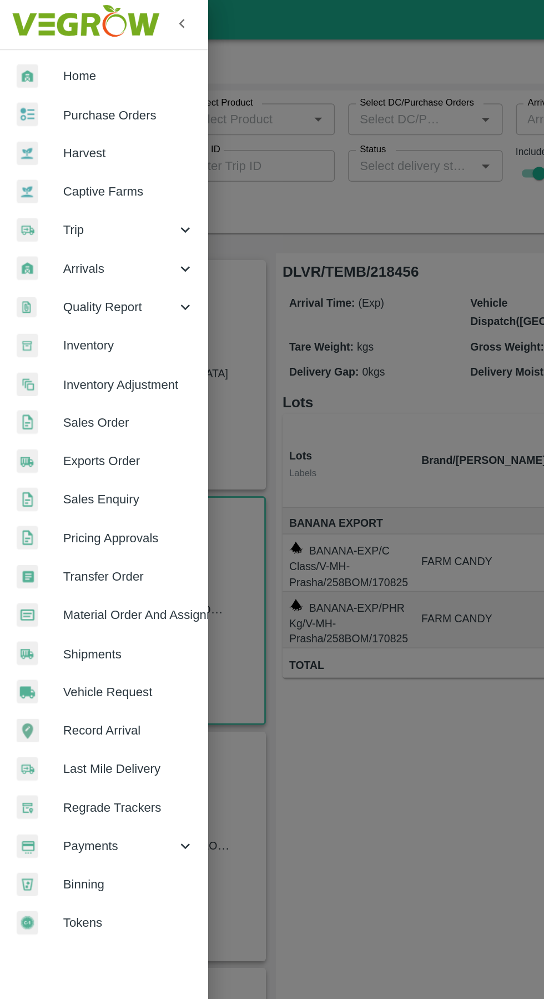
click at [62, 231] on span "Inventory" at bounding box center [86, 232] width 88 height 12
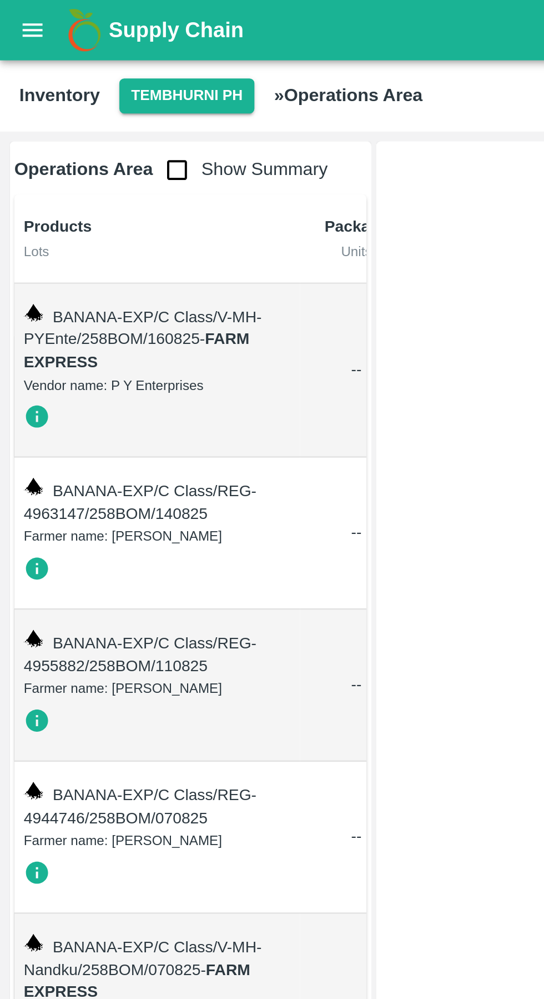
click at [16, 17] on icon "open drawer" at bounding box center [15, 14] width 12 height 12
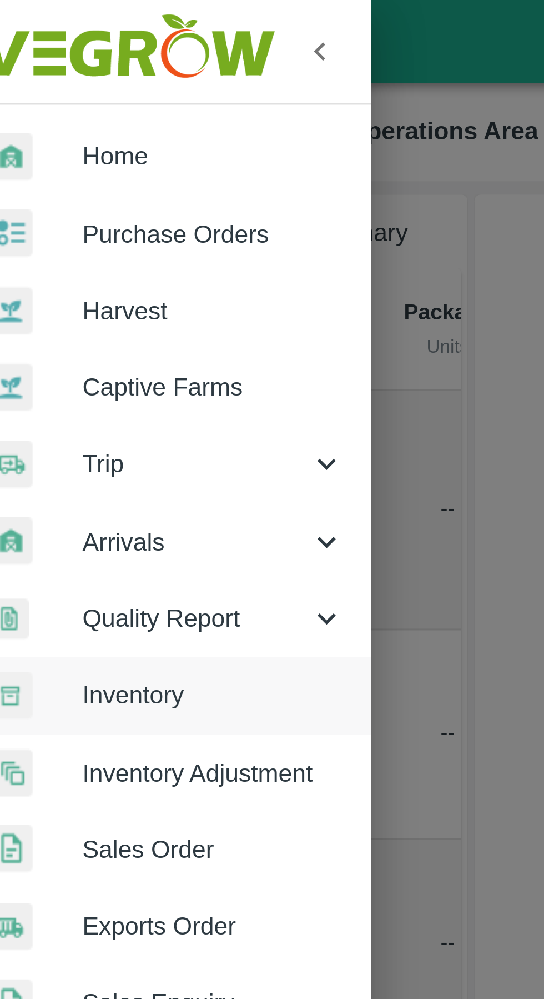
click at [98, 183] on span "Arrivals" at bounding box center [80, 181] width 76 height 12
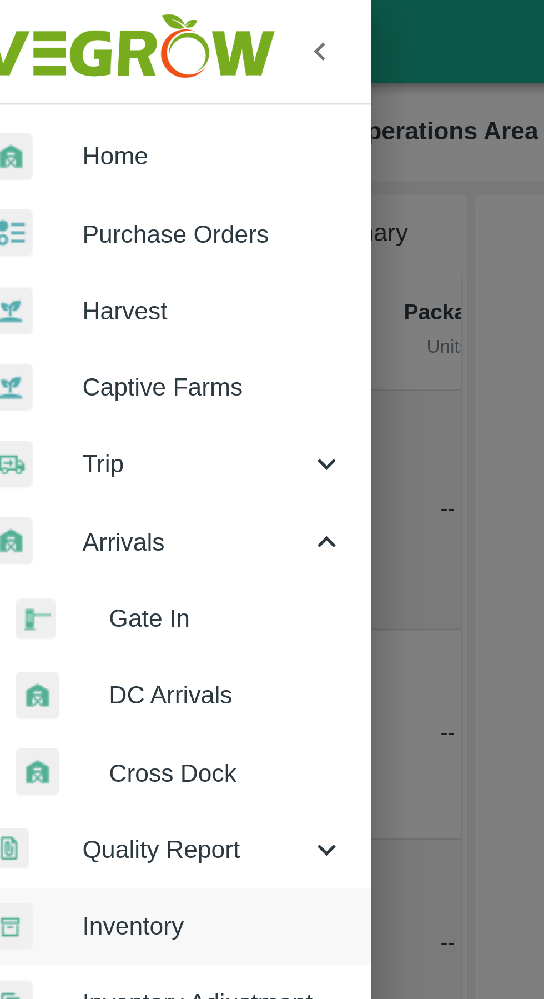
click at [92, 231] on span "DC Arrivals" at bounding box center [90, 232] width 79 height 12
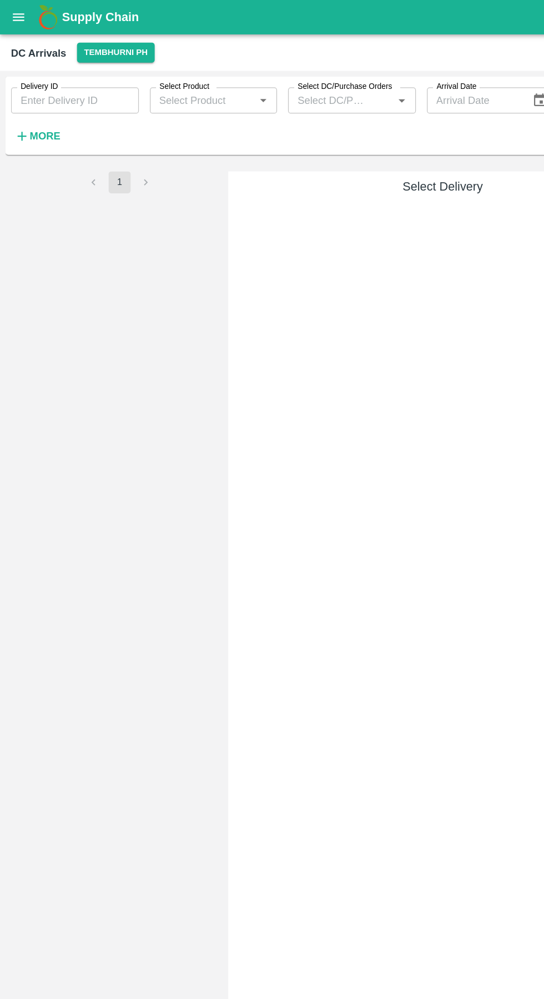
click at [87, 42] on button "Tembhurni PH" at bounding box center [93, 42] width 62 height 16
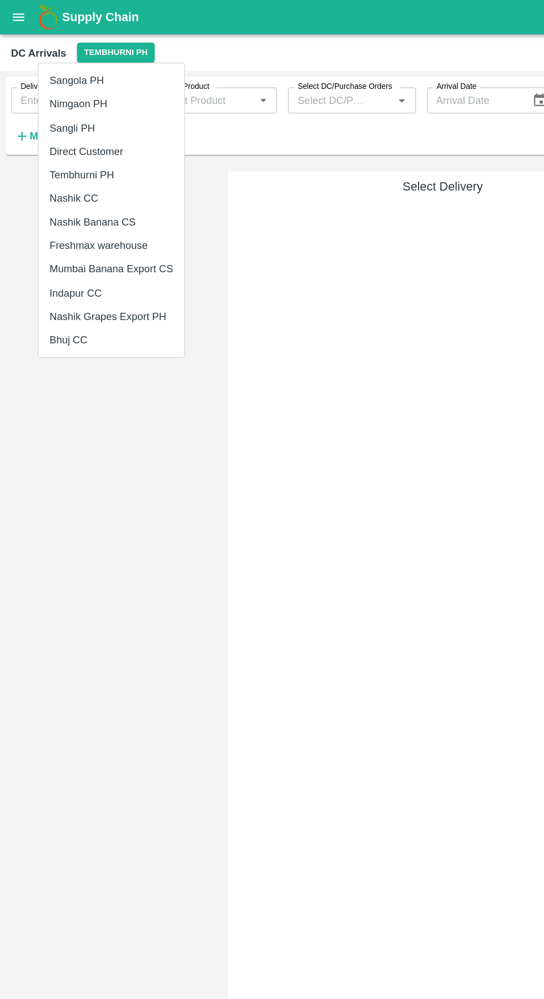
click at [119, 402] on div at bounding box center [272, 499] width 544 height 999
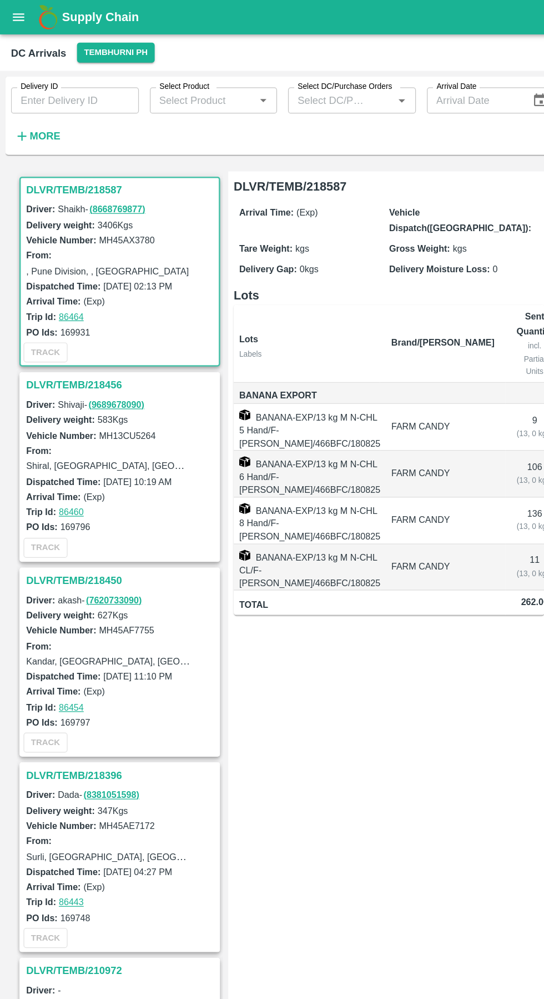
click at [39, 110] on strong "More" at bounding box center [36, 110] width 25 height 9
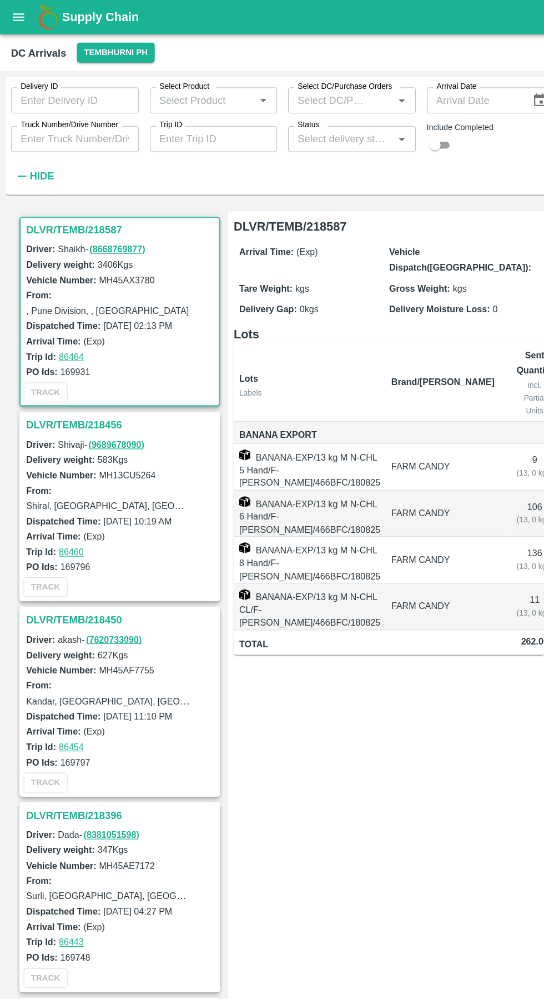
click at [355, 118] on input "checkbox" at bounding box center [352, 117] width 40 height 13
checkbox input "true"
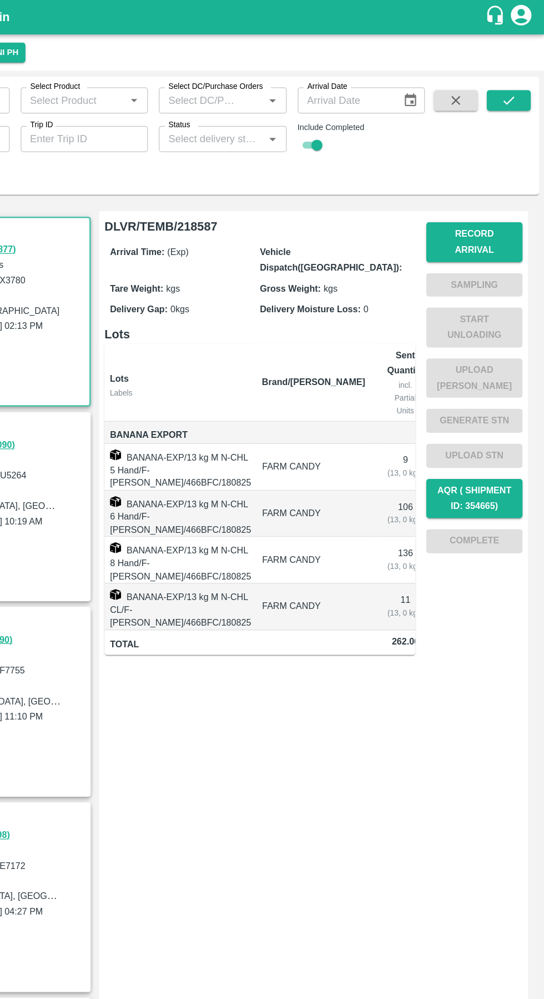
click at [516, 81] on icon "submit" at bounding box center [515, 81] width 12 height 12
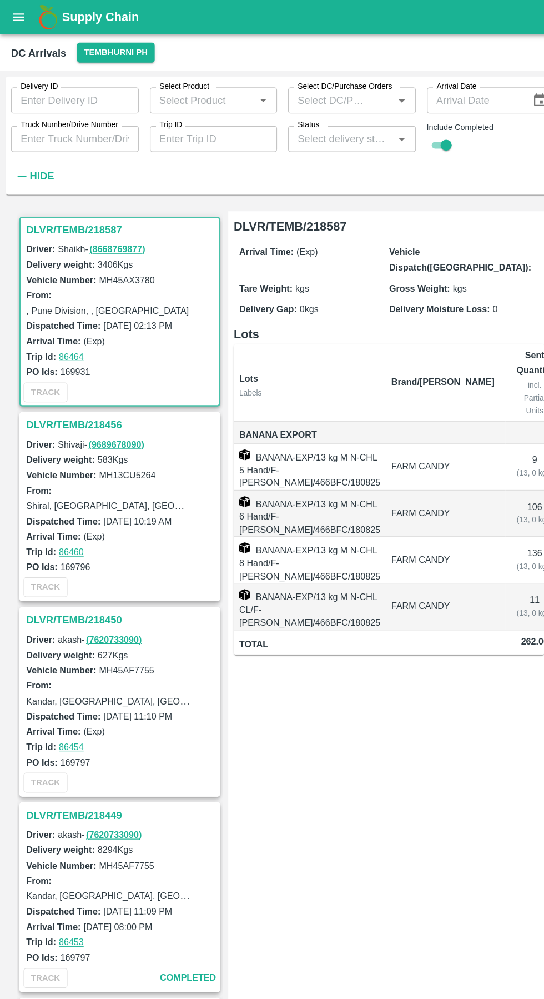
click at [62, 346] on h3 "DLVR/TEMB/218456" at bounding box center [98, 343] width 154 height 14
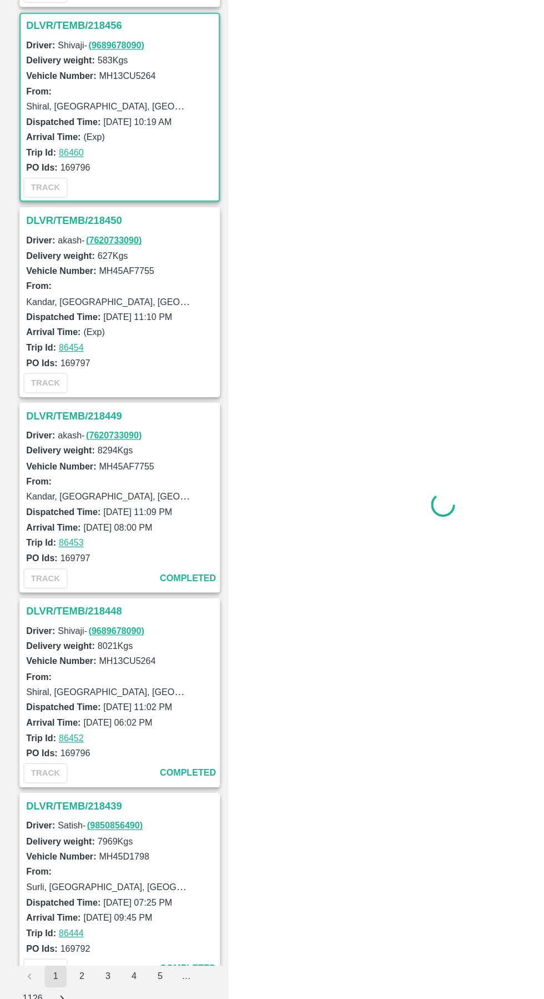
scroll to position [162, 0]
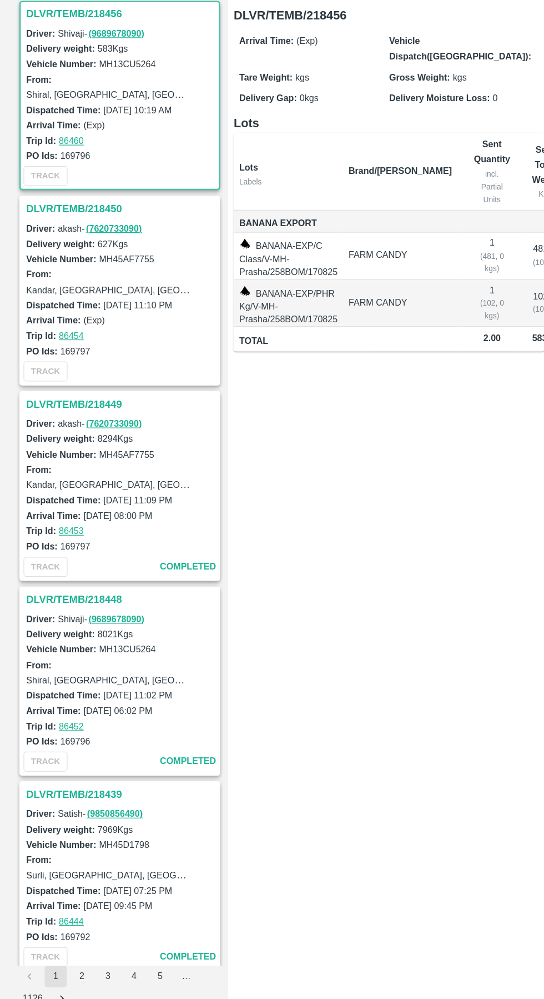
click at [69, 338] on h3 "DLVR/TEMB/218450" at bounding box center [98, 339] width 154 height 14
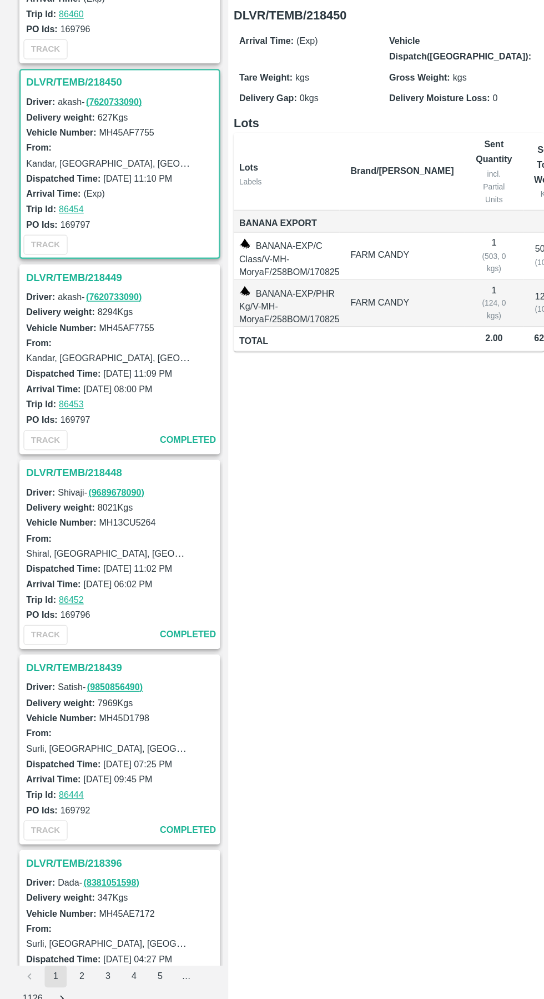
scroll to position [319, 0]
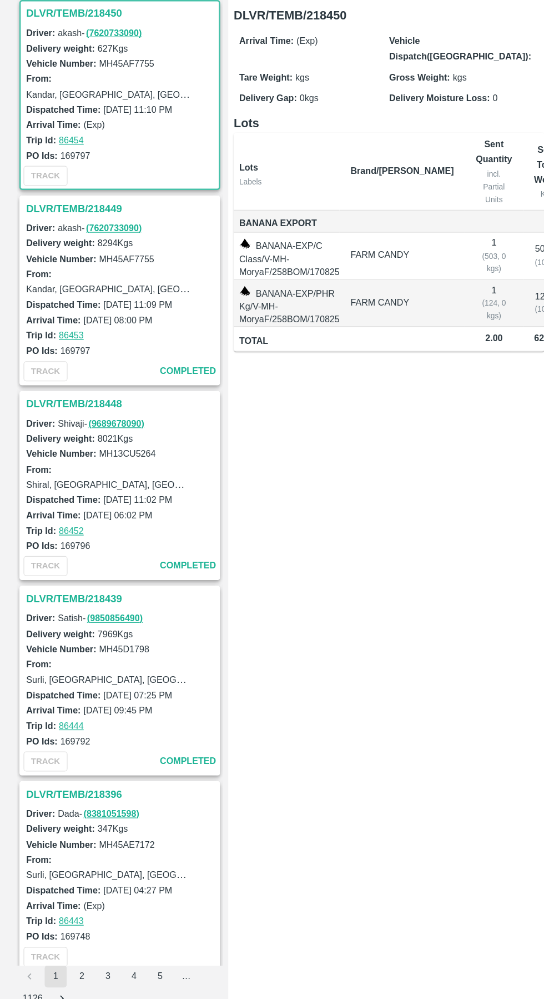
click at [58, 340] on h3 "DLVR/TEMB/218449" at bounding box center [98, 339] width 154 height 14
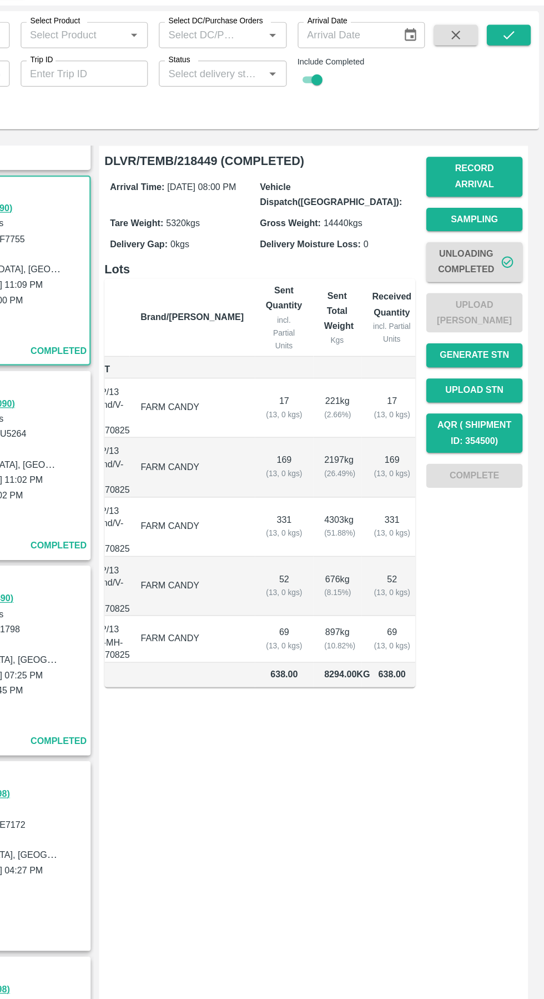
click at [486, 258] on button "Unloading Completed" at bounding box center [488, 264] width 78 height 32
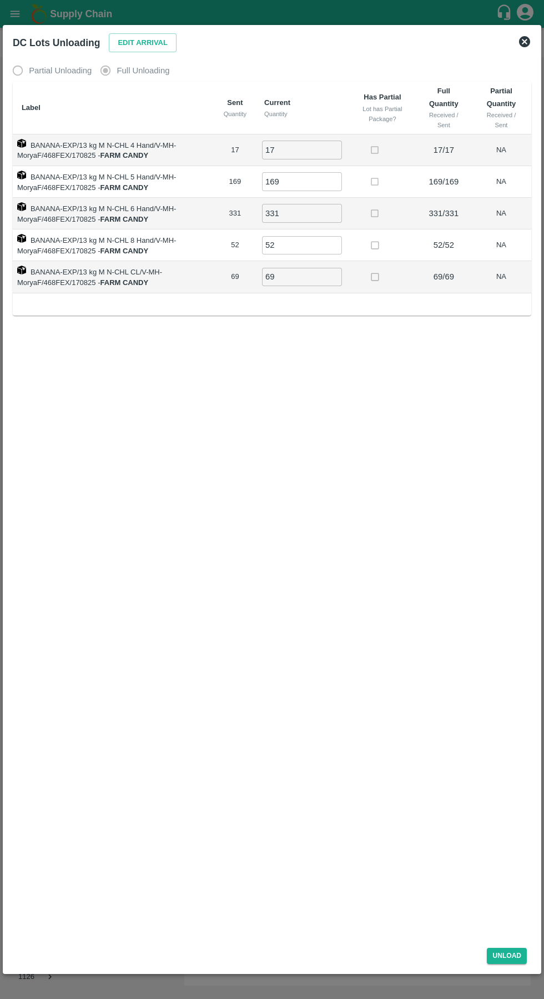
click at [510, 64] on div "Partial Unloading Full Unloading" at bounding box center [272, 70] width 519 height 22
click at [521, 41] on icon at bounding box center [524, 41] width 11 height 11
